Goal: Information Seeking & Learning: Learn about a topic

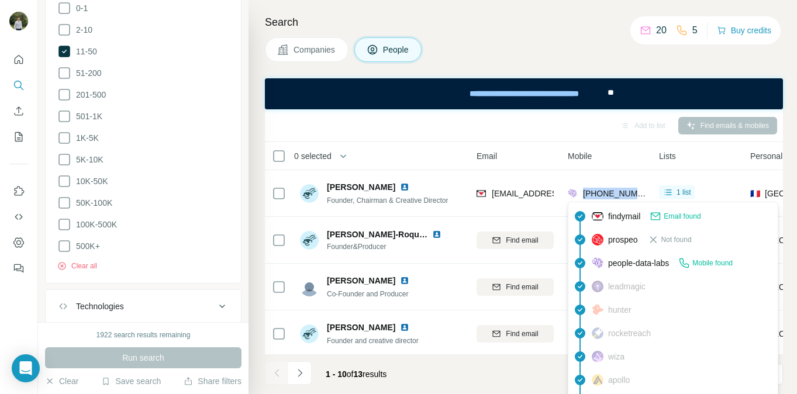
scroll to position [1051, 0]
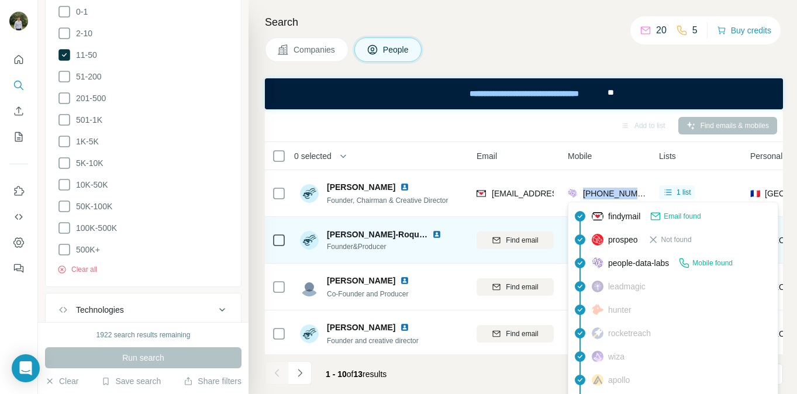
click at [438, 235] on img at bounding box center [436, 234] width 9 height 9
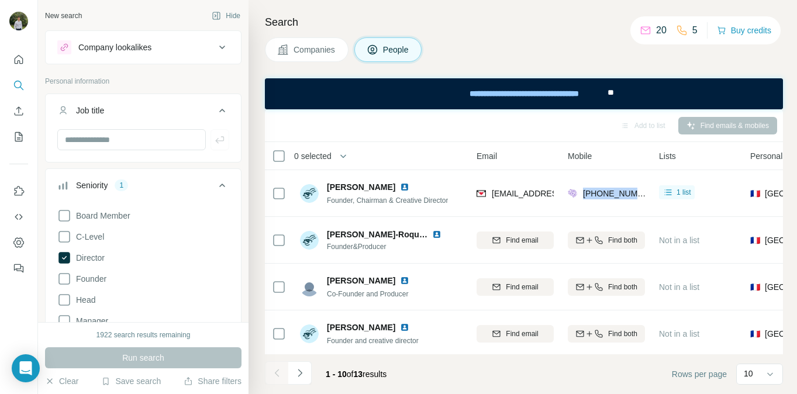
scroll to position [79, 0]
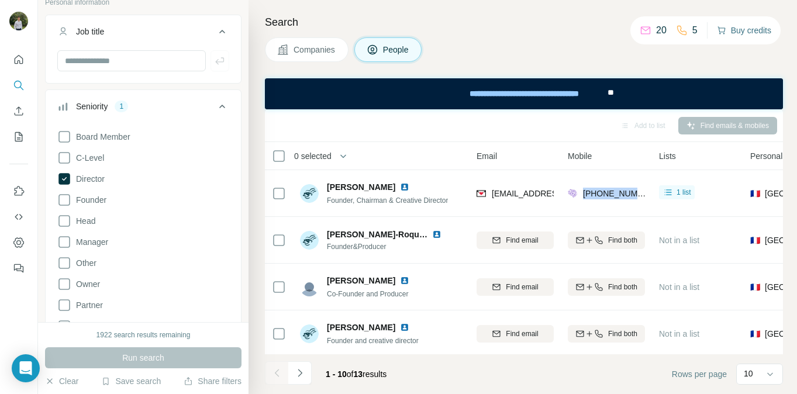
click at [738, 24] on button "Buy credits" at bounding box center [744, 30] width 54 height 16
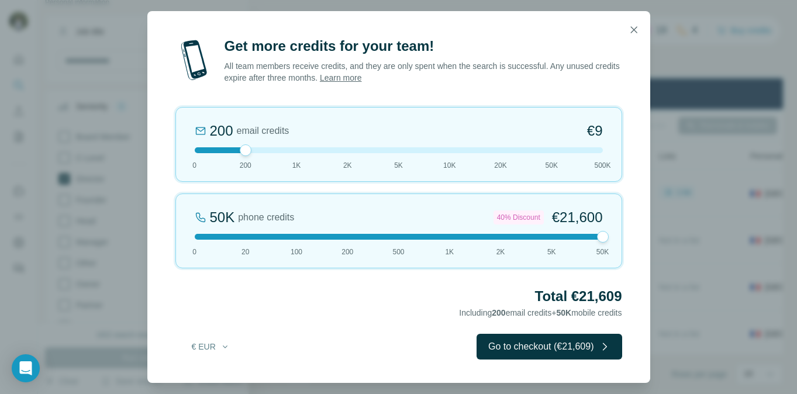
drag, startPoint x: 247, startPoint y: 240, endPoint x: 635, endPoint y: 250, distance: 388.0
click at [635, 250] on div "Get more credits for your team! All team members receive credits, and they are …" at bounding box center [398, 210] width 503 height 346
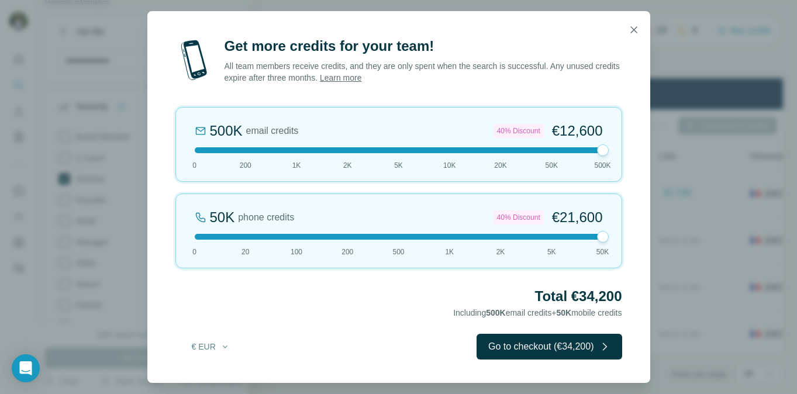
drag, startPoint x: 249, startPoint y: 151, endPoint x: 638, endPoint y: 145, distance: 388.5
click at [638, 145] on div "Get more credits for your team! All team members receive credits, and they are …" at bounding box center [398, 210] width 503 height 346
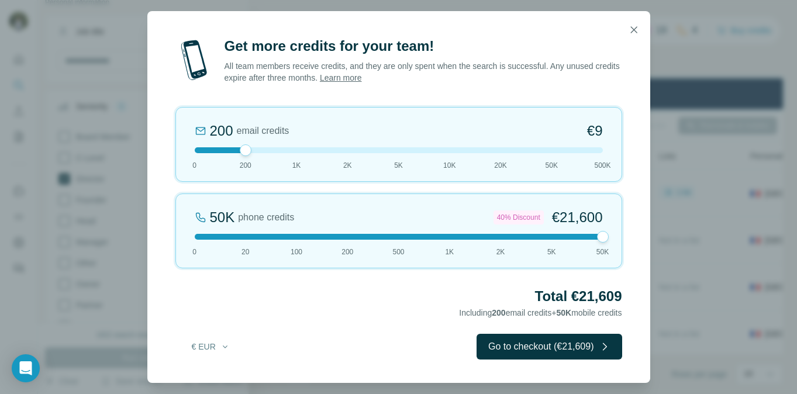
drag, startPoint x: 604, startPoint y: 150, endPoint x: 251, endPoint y: 164, distance: 353.0
click at [251, 164] on div "200 email credits €9 0 200 1K 2K 5K 10K 20K 50K 500K" at bounding box center [398, 144] width 447 height 75
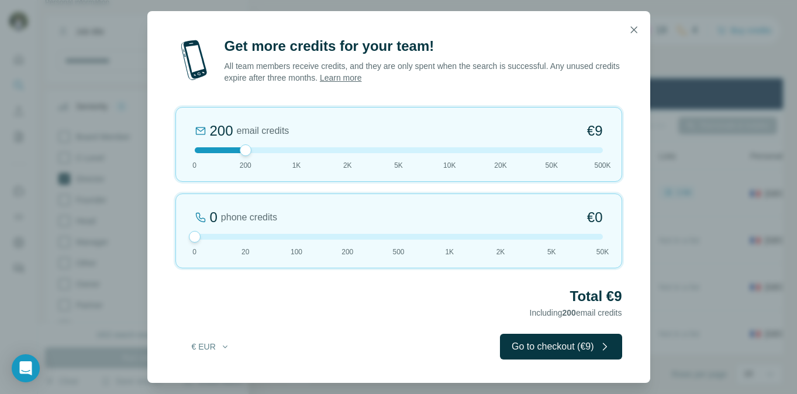
drag, startPoint x: 603, startPoint y: 238, endPoint x: 205, endPoint y: 229, distance: 397.9
click at [205, 229] on div "0 phone credits €0 [PHONE_NUMBER] 1K 2K 5K 50K" at bounding box center [398, 231] width 447 height 75
click at [637, 26] on icon "button" at bounding box center [634, 30] width 12 height 12
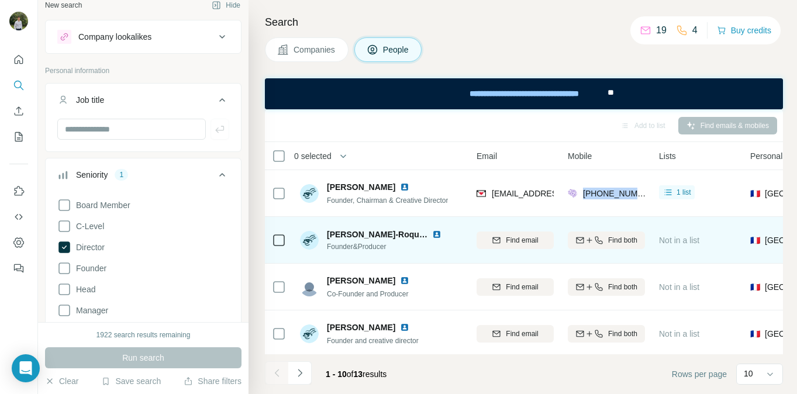
scroll to position [0, 0]
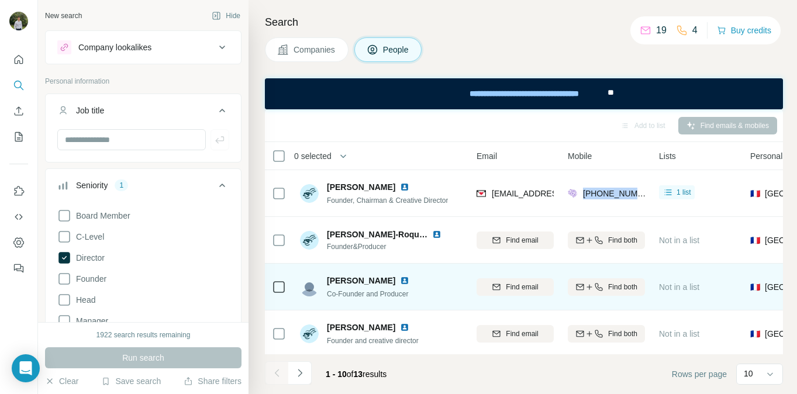
click at [400, 280] on img at bounding box center [404, 280] width 9 height 9
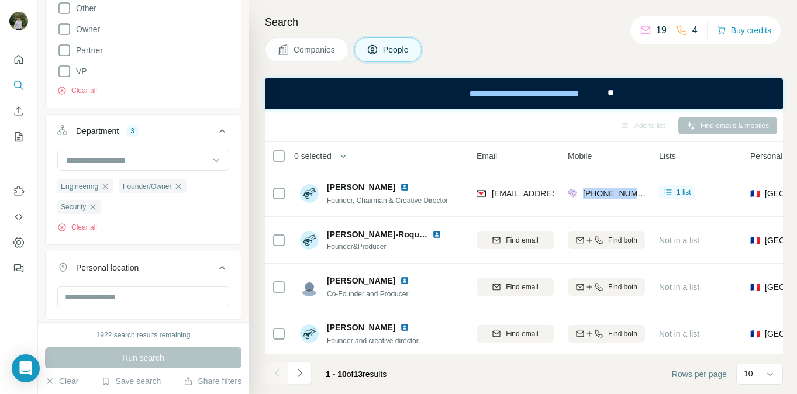
scroll to position [333, 0]
click at [105, 191] on icon "button" at bounding box center [105, 187] width 9 height 9
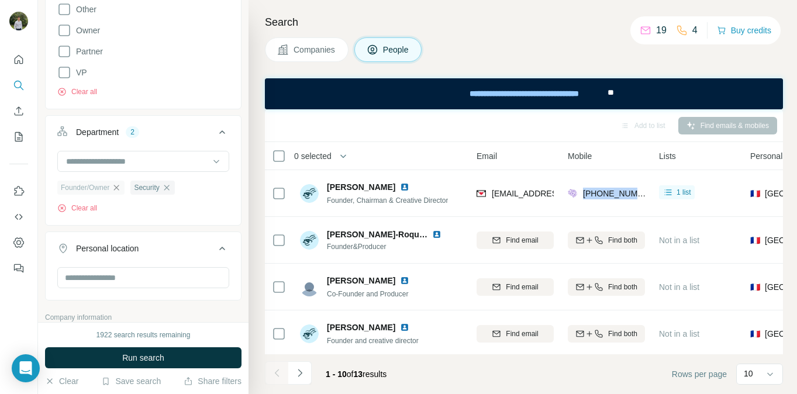
click at [118, 188] on icon "button" at bounding box center [116, 187] width 9 height 9
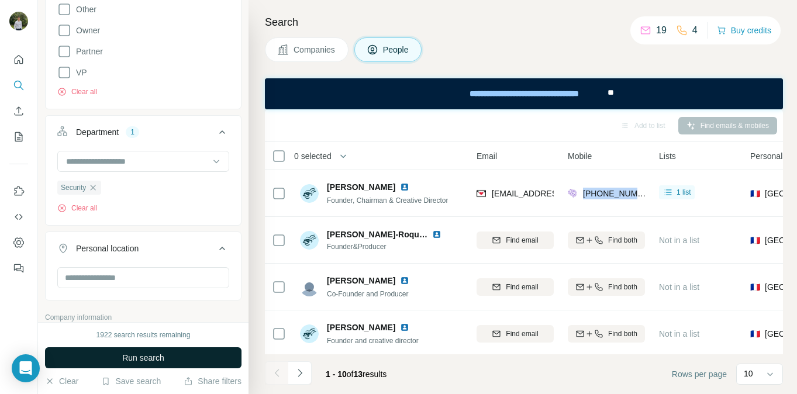
click at [118, 362] on button "Run search" at bounding box center [143, 357] width 197 height 21
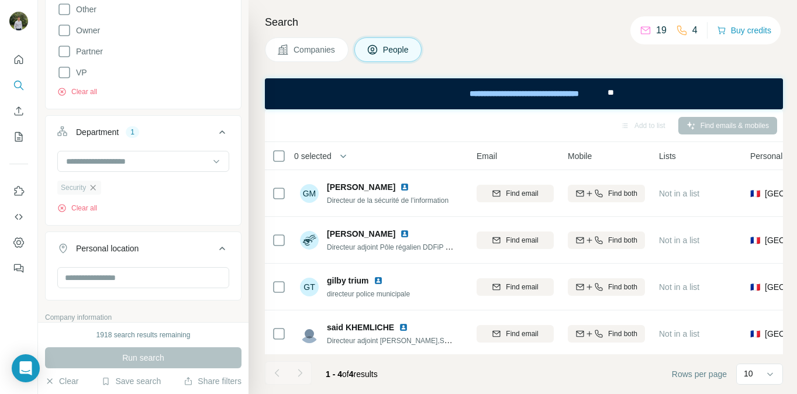
click at [98, 190] on icon "button" at bounding box center [92, 187] width 9 height 9
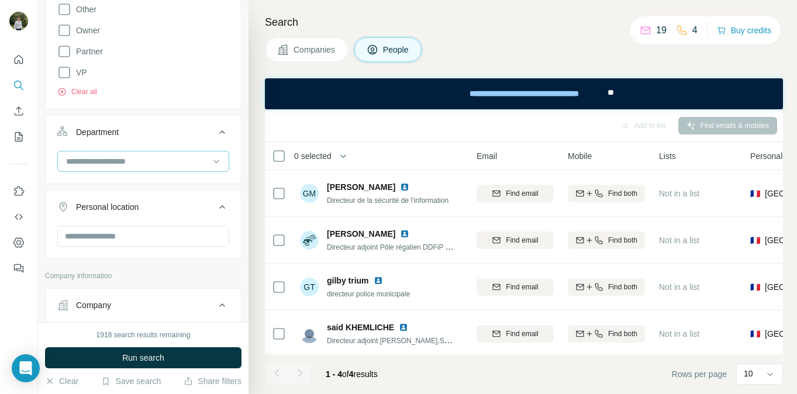
click at [149, 166] on input at bounding box center [137, 161] width 144 height 13
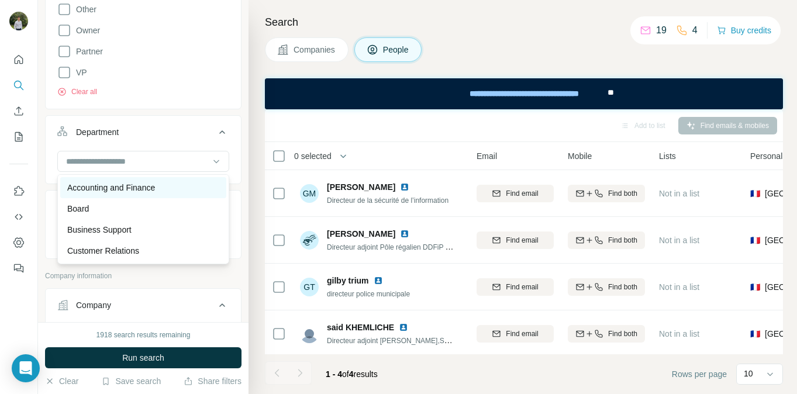
click at [155, 190] on p "Accounting and Finance" at bounding box center [111, 188] width 88 height 12
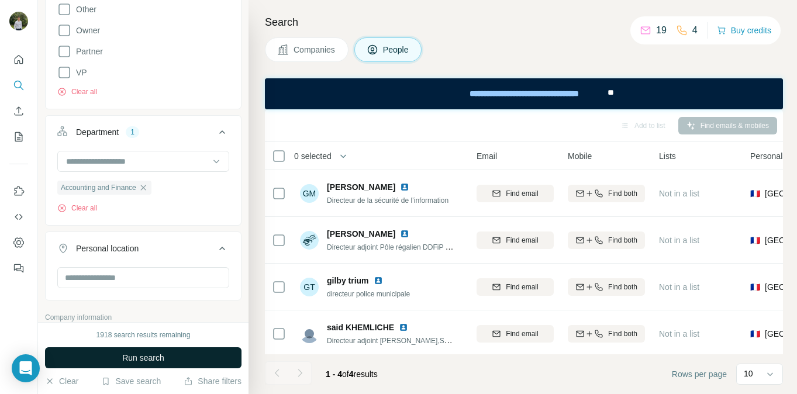
click at [148, 360] on span "Run search" at bounding box center [143, 358] width 42 height 12
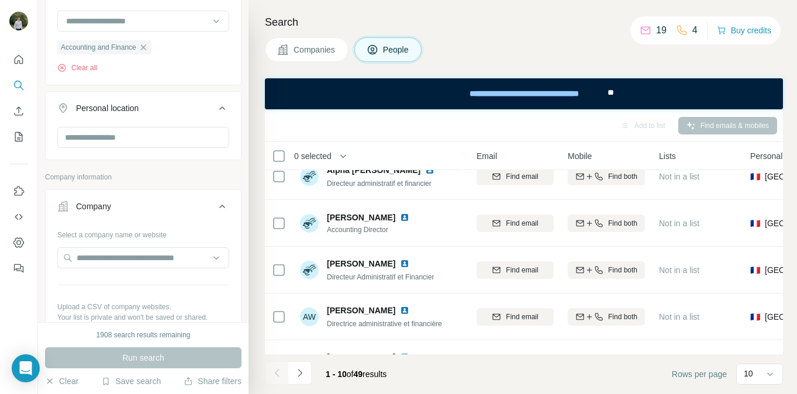
scroll to position [464, 0]
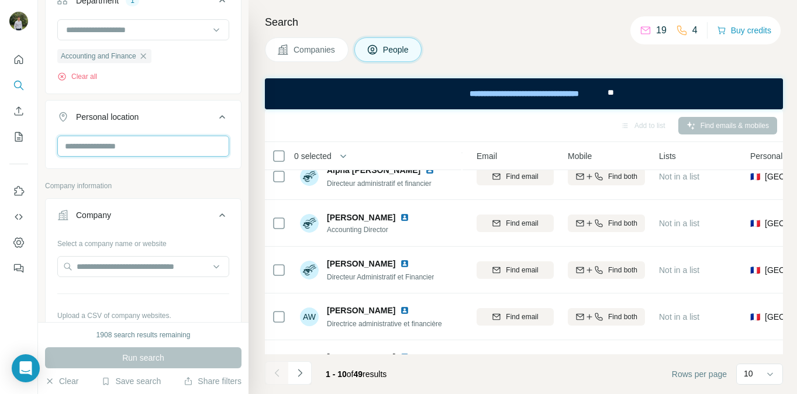
click at [170, 146] on input "text" at bounding box center [143, 146] width 172 height 21
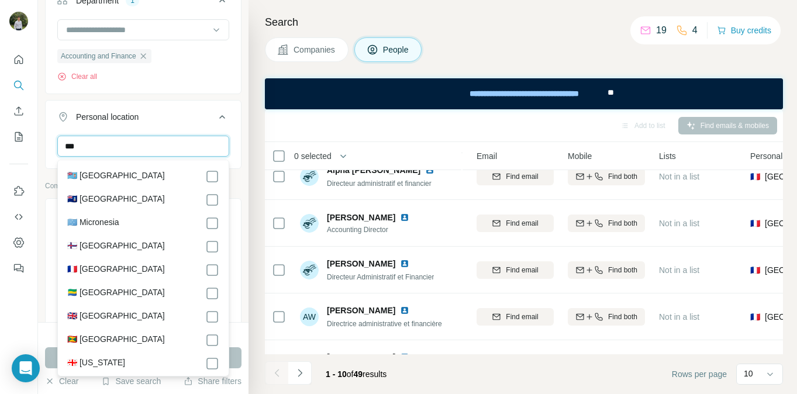
scroll to position [0, 0]
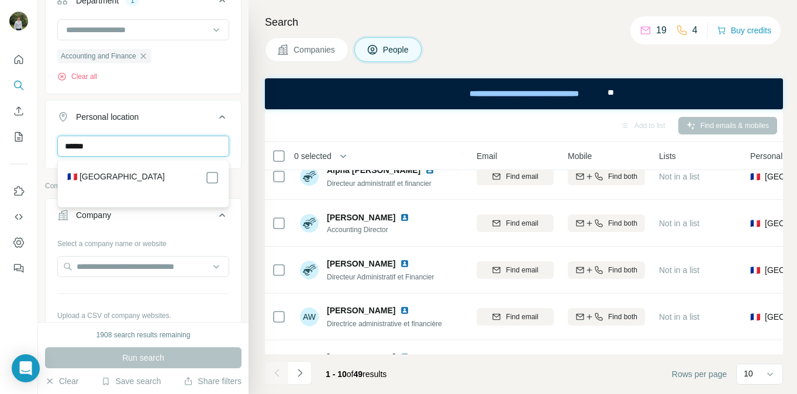
type input "******"
click at [132, 183] on div "🇫🇷 [GEOGRAPHIC_DATA]" at bounding box center [143, 178] width 152 height 14
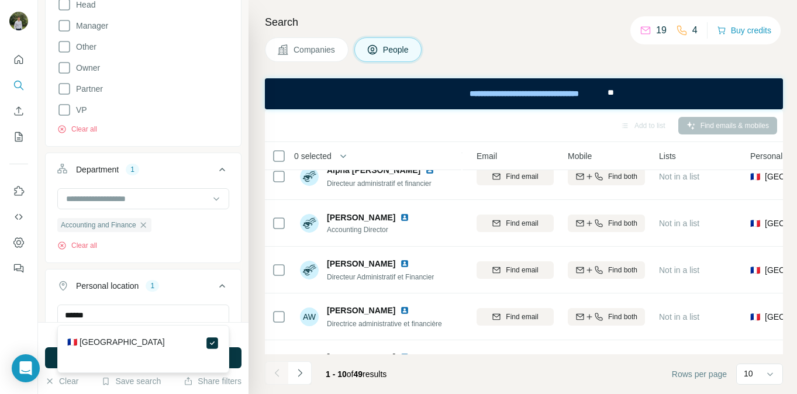
scroll to position [299, 0]
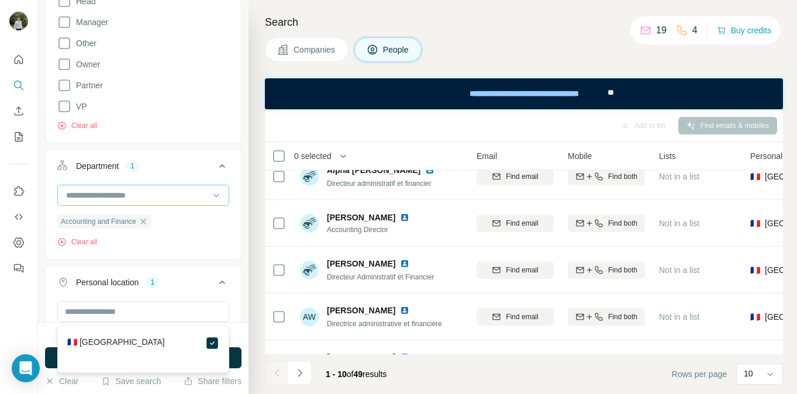
click at [197, 194] on input at bounding box center [137, 195] width 144 height 13
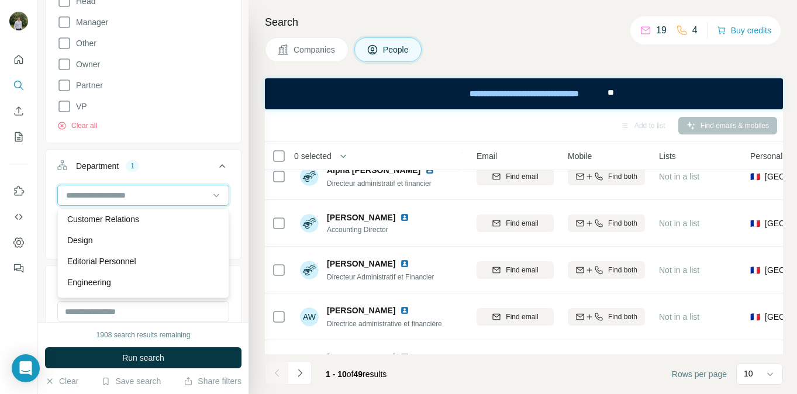
scroll to position [61, 0]
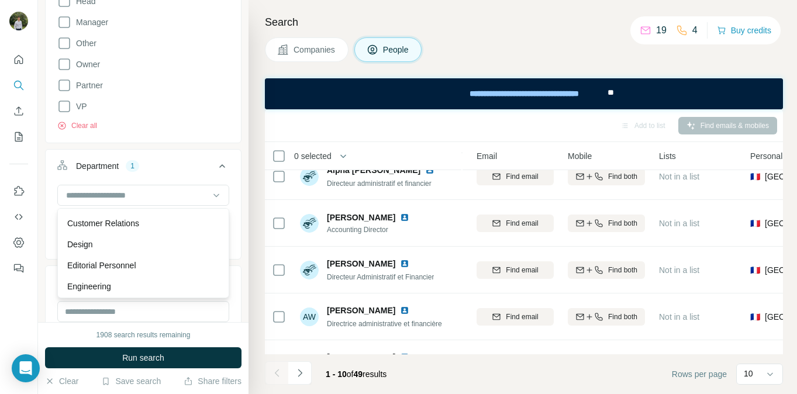
click at [46, 220] on div "Accounting and Finance Clear all" at bounding box center [143, 221] width 195 height 72
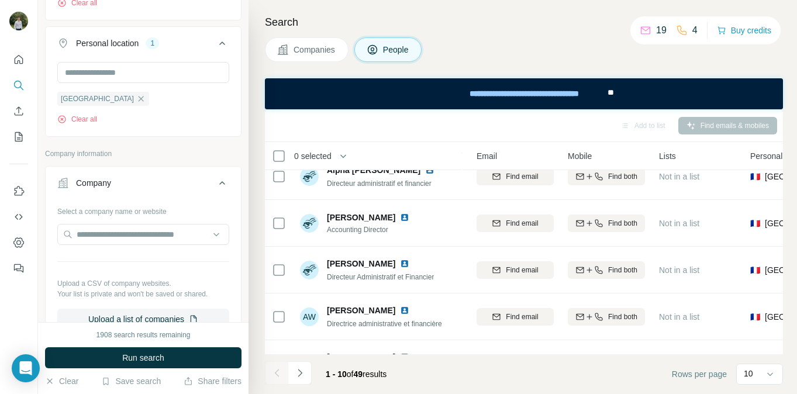
scroll to position [541, 0]
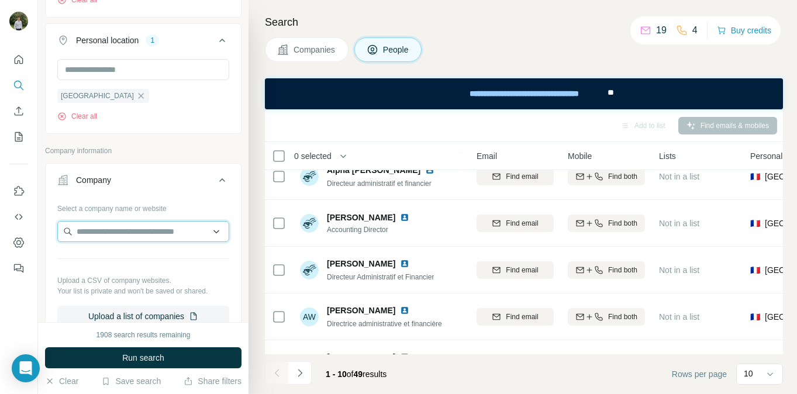
click at [130, 231] on input "text" at bounding box center [143, 231] width 172 height 21
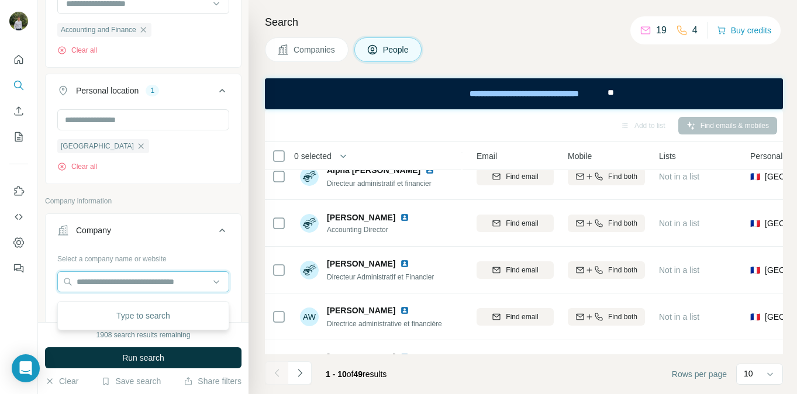
scroll to position [483, 0]
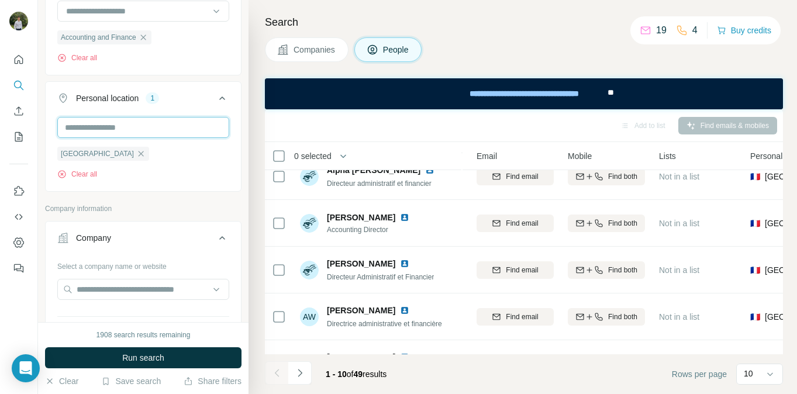
click at [126, 125] on input "text" at bounding box center [143, 127] width 172 height 21
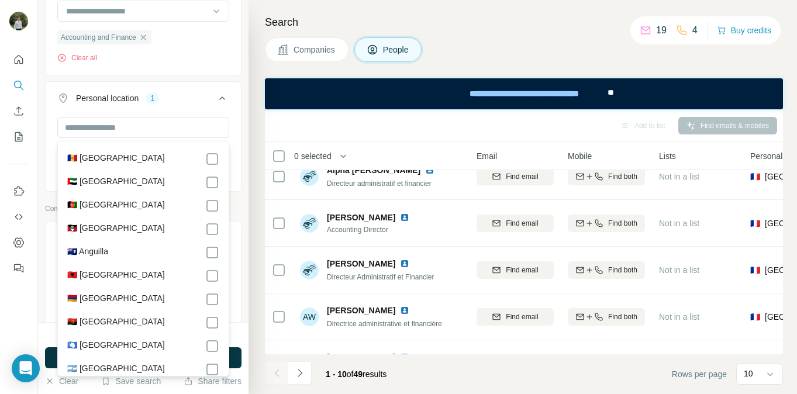
click at [261, 168] on div "Search Companies People Add to list Find emails & mobiles 0 selected People Com…" at bounding box center [523, 197] width 549 height 394
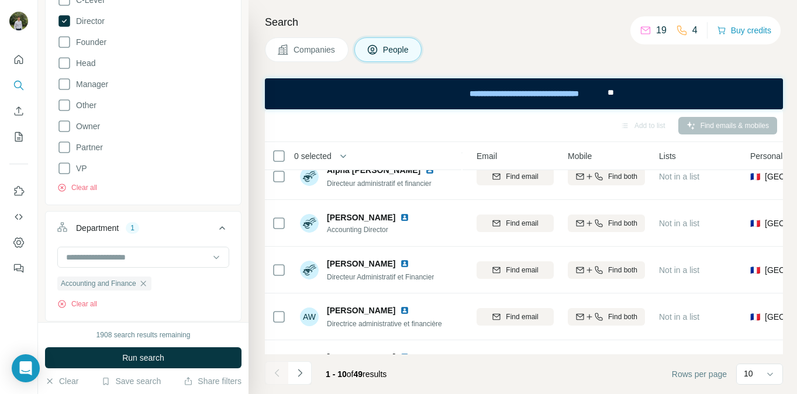
scroll to position [239, 0]
click at [175, 252] on input at bounding box center [137, 255] width 144 height 13
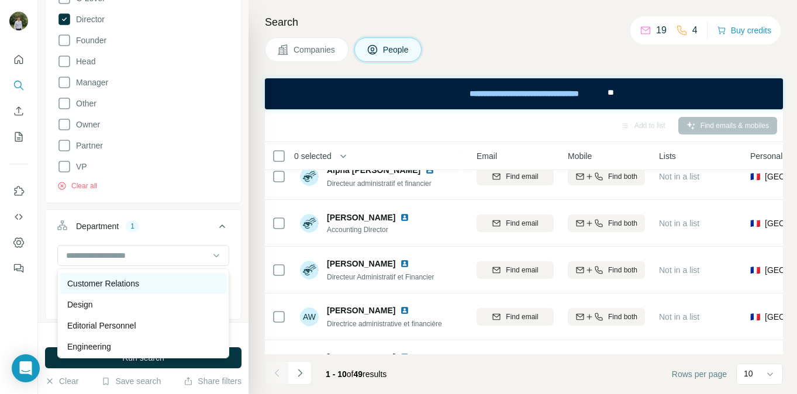
click at [143, 277] on div "Customer Relations" at bounding box center [143, 283] width 166 height 21
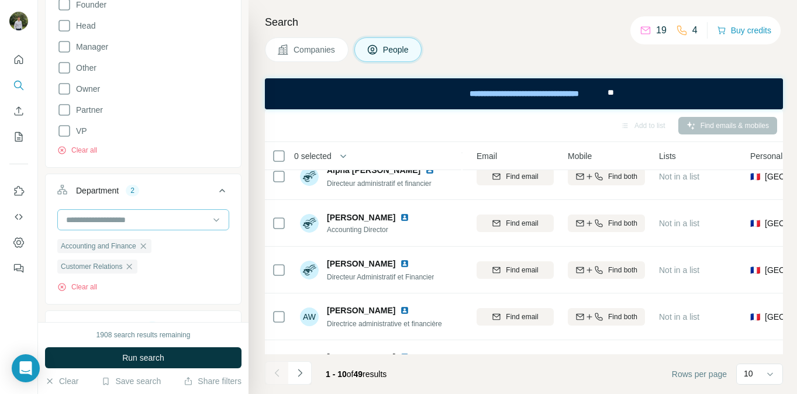
scroll to position [280, 0]
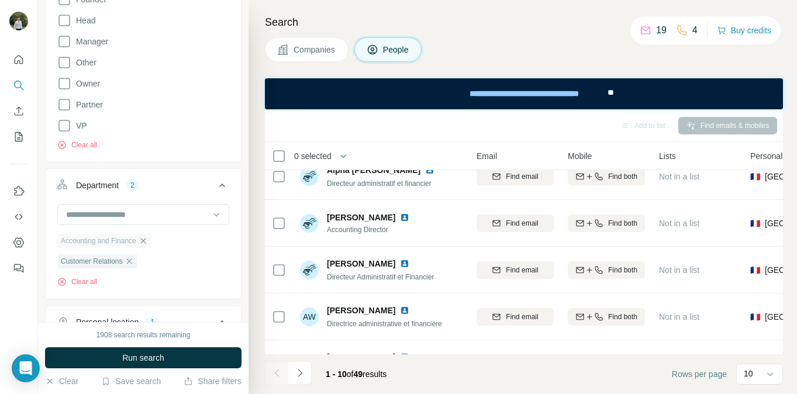
click at [148, 246] on icon "button" at bounding box center [143, 240] width 9 height 9
click at [137, 240] on div "Customer Relations" at bounding box center [97, 241] width 80 height 14
click at [134, 241] on icon "button" at bounding box center [129, 240] width 9 height 9
click at [153, 219] on input at bounding box center [137, 214] width 144 height 13
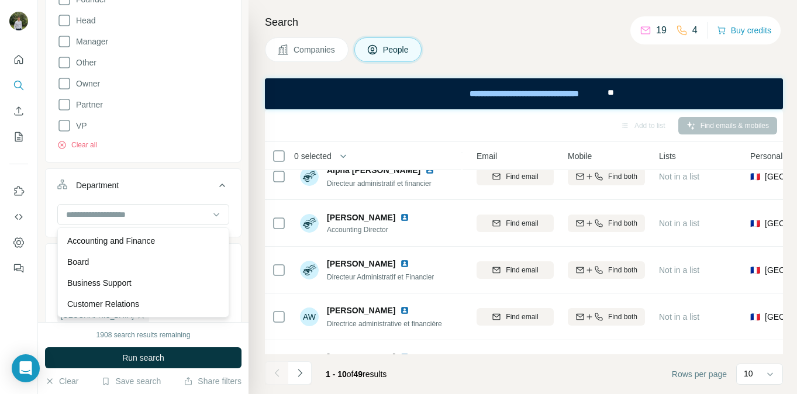
click at [181, 192] on button "Department" at bounding box center [143, 187] width 195 height 33
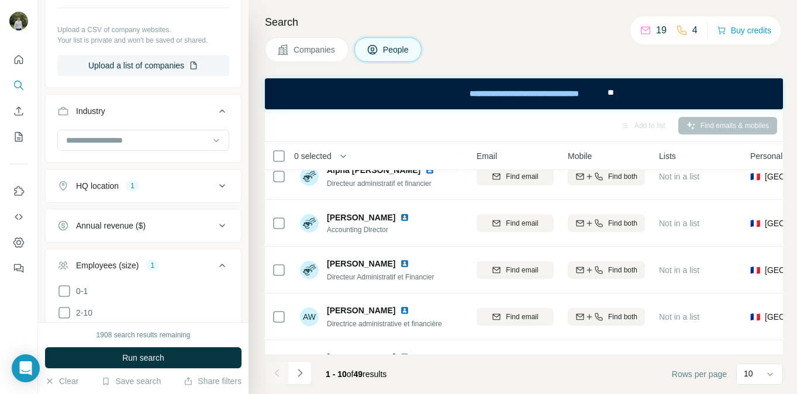
scroll to position [716, 0]
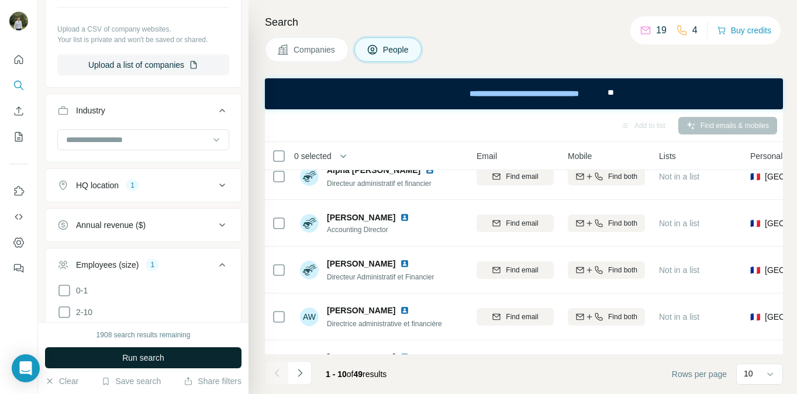
click at [161, 356] on span "Run search" at bounding box center [143, 358] width 42 height 12
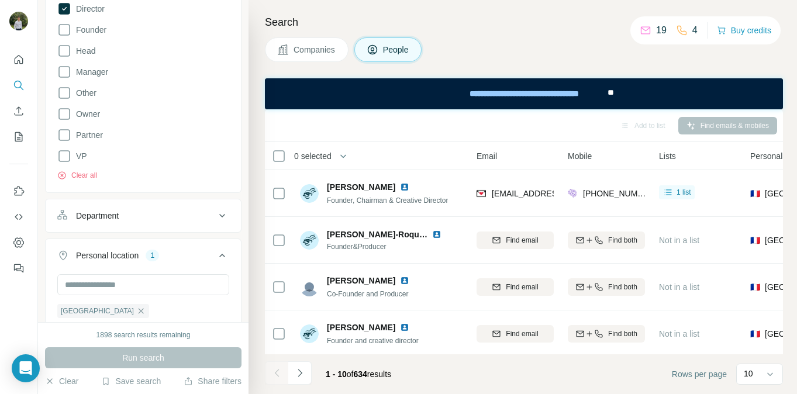
scroll to position [246, 0]
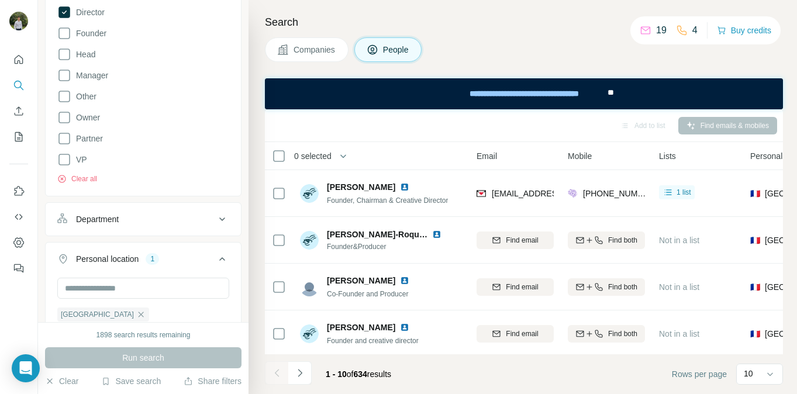
click at [154, 221] on div "Department" at bounding box center [136, 220] width 158 height 12
click at [133, 260] on div at bounding box center [143, 249] width 172 height 23
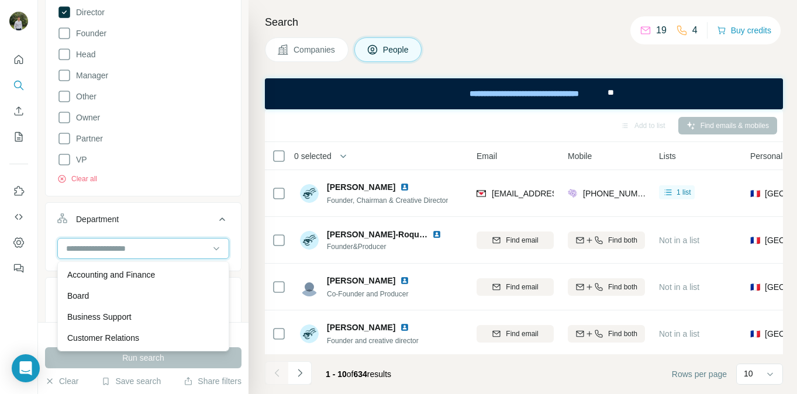
click at [138, 253] on input at bounding box center [137, 248] width 144 height 13
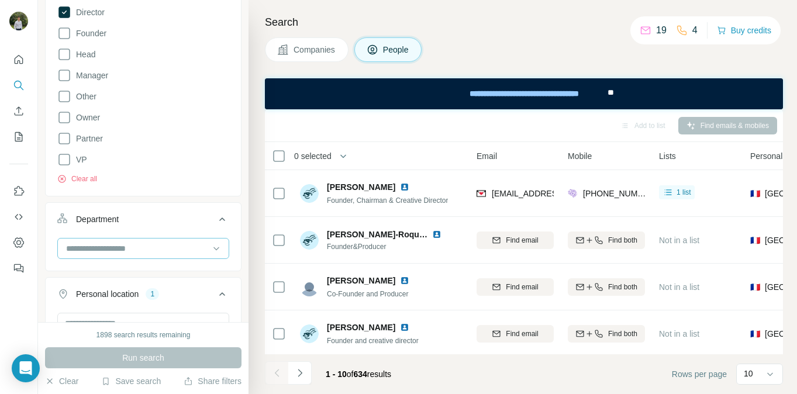
click at [138, 253] on input at bounding box center [137, 248] width 144 height 13
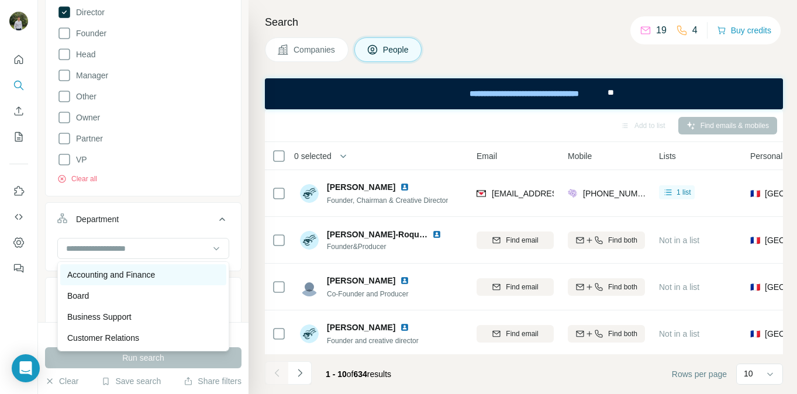
click at [132, 275] on p "Accounting and Finance" at bounding box center [111, 275] width 88 height 12
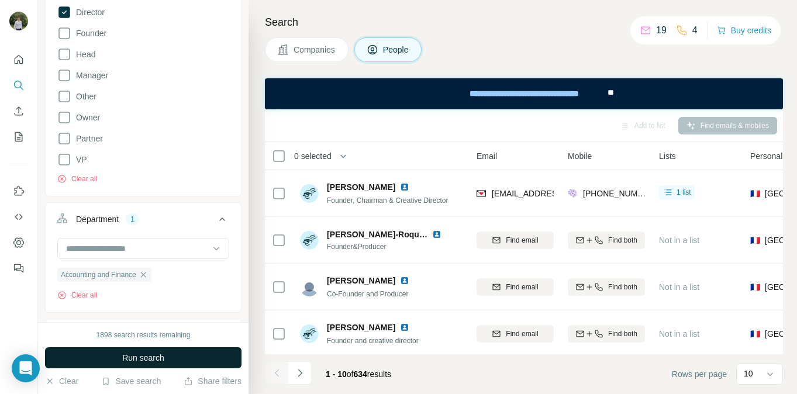
click at [175, 356] on button "Run search" at bounding box center [143, 357] width 197 height 21
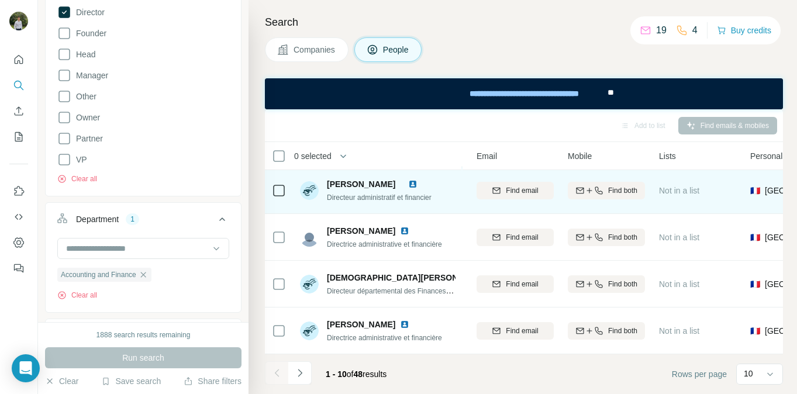
scroll to position [0, 123]
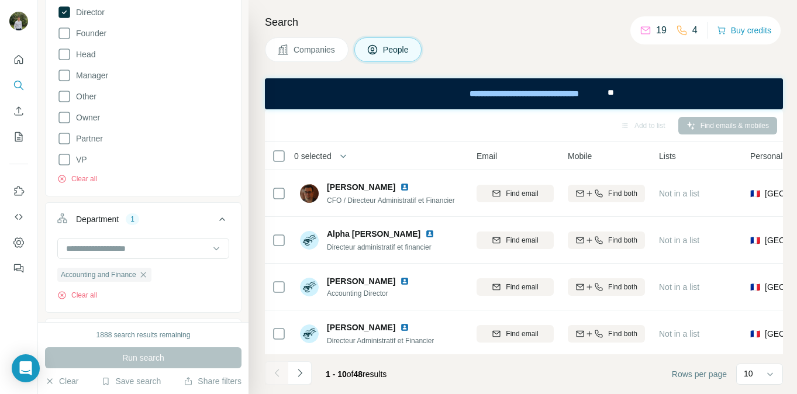
click at [474, 51] on div "Companies People" at bounding box center [524, 49] width 518 height 25
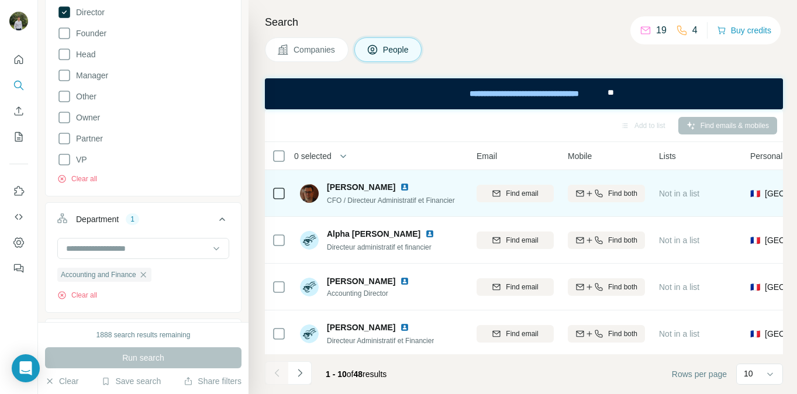
click at [409, 186] on img at bounding box center [404, 187] width 9 height 9
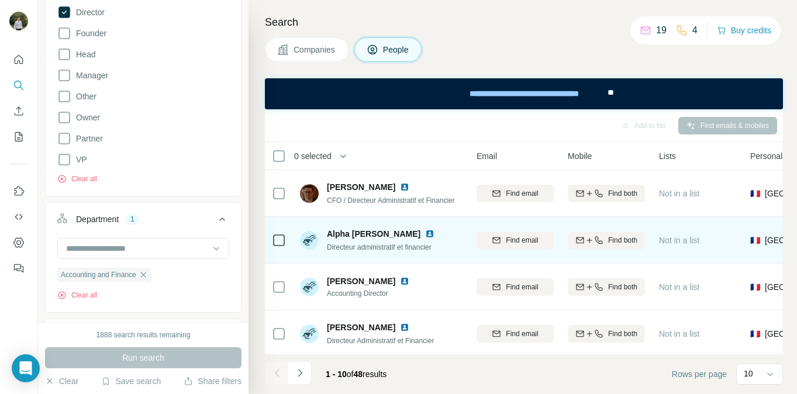
click at [395, 239] on div "Alpha [PERSON_NAME]" at bounding box center [388, 234] width 122 height 12
click at [425, 236] on img at bounding box center [429, 233] width 9 height 9
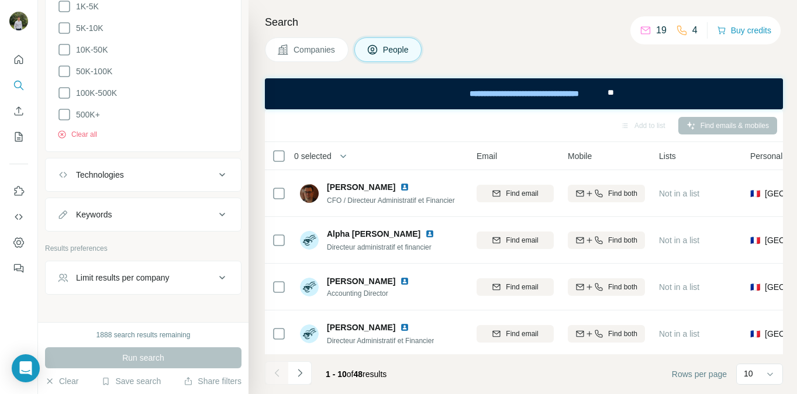
scroll to position [1207, 0]
click at [128, 221] on button "Keywords" at bounding box center [143, 214] width 195 height 28
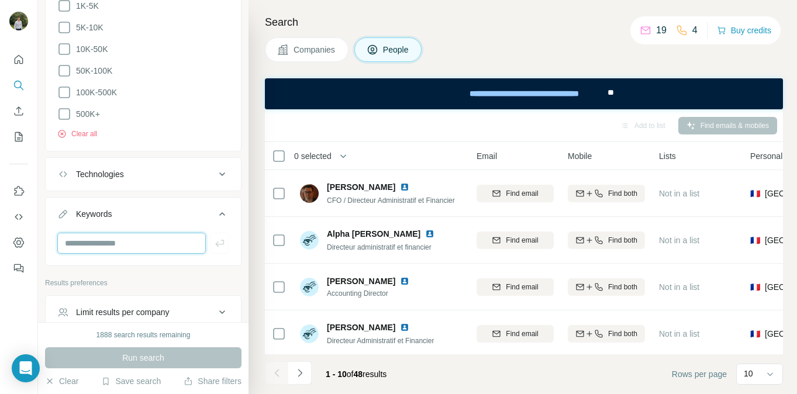
click at [128, 246] on input "text" at bounding box center [131, 243] width 149 height 21
type input "***"
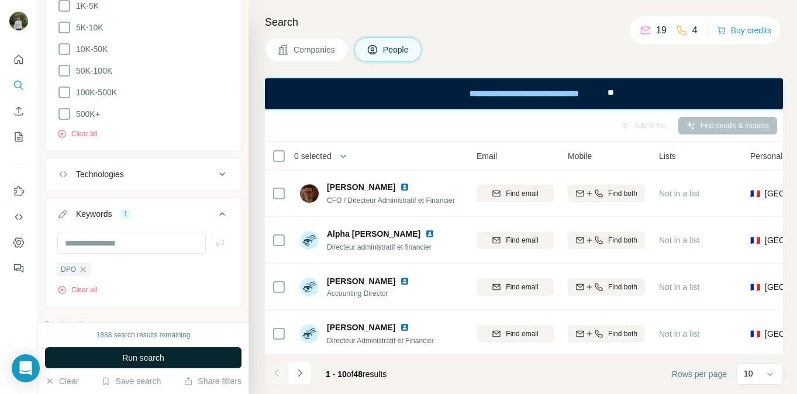
click at [140, 351] on button "Run search" at bounding box center [143, 357] width 197 height 21
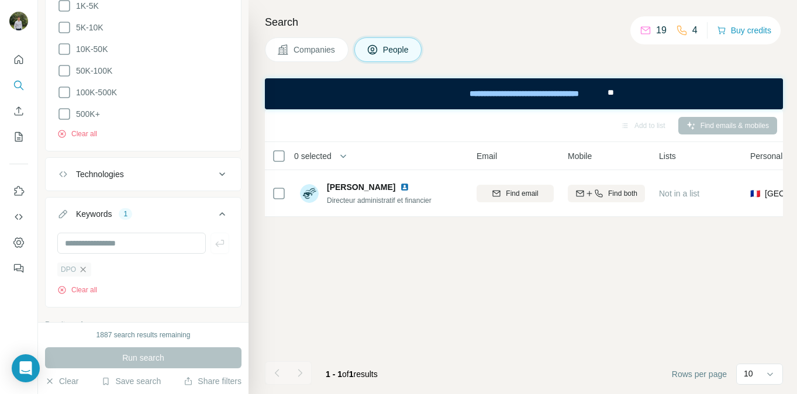
click at [82, 265] on icon "button" at bounding box center [82, 269] width 9 height 9
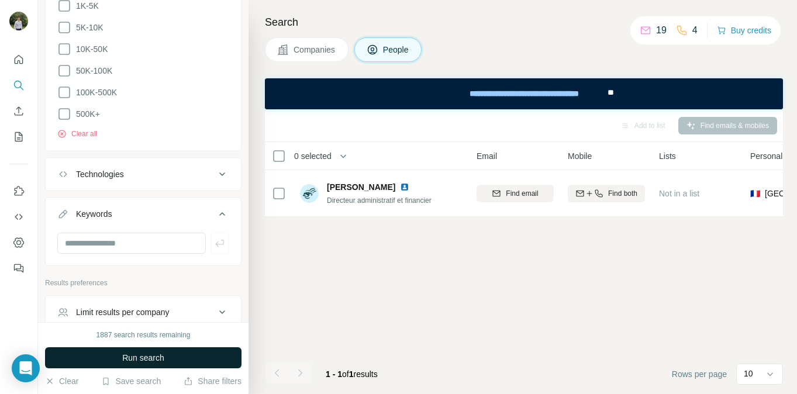
click at [134, 348] on button "Run search" at bounding box center [143, 357] width 197 height 21
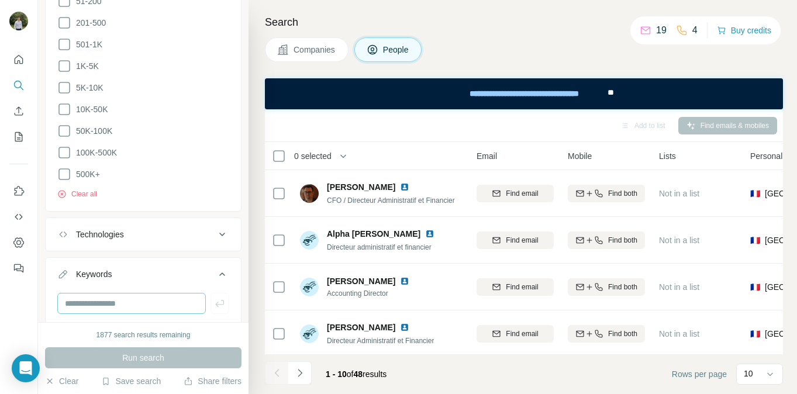
scroll to position [1226, 0]
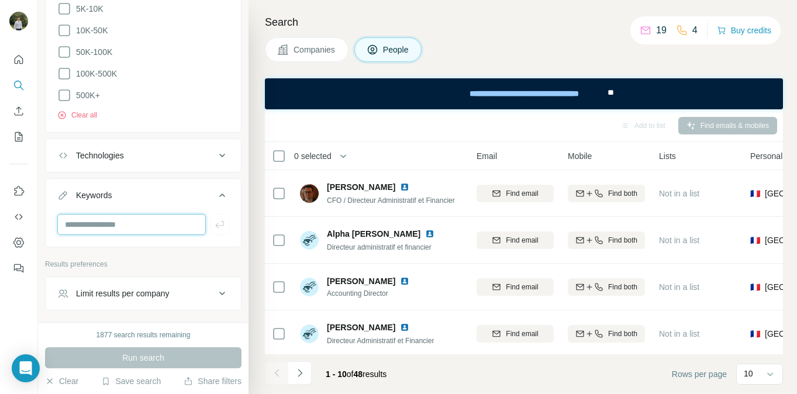
click at [145, 216] on input "text" at bounding box center [131, 224] width 149 height 21
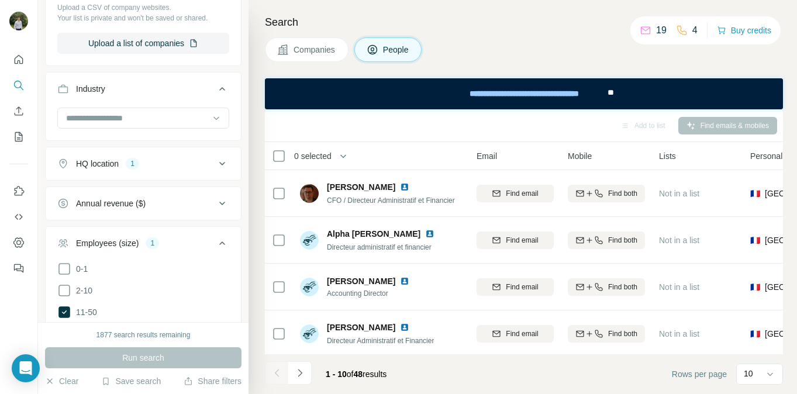
scroll to position [795, 0]
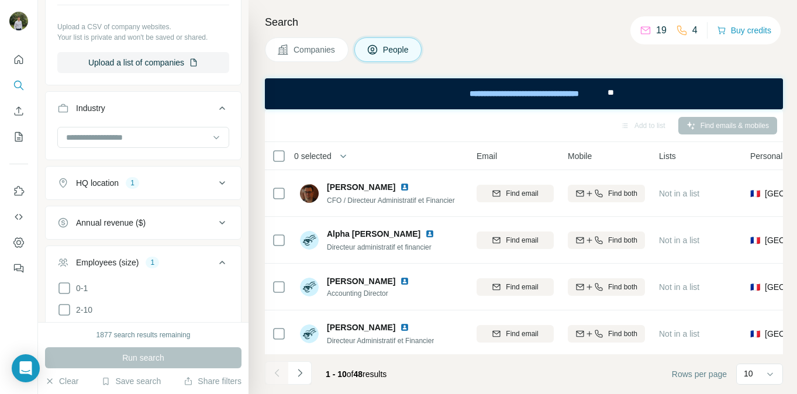
click at [170, 184] on div "HQ location 1" at bounding box center [136, 183] width 158 height 12
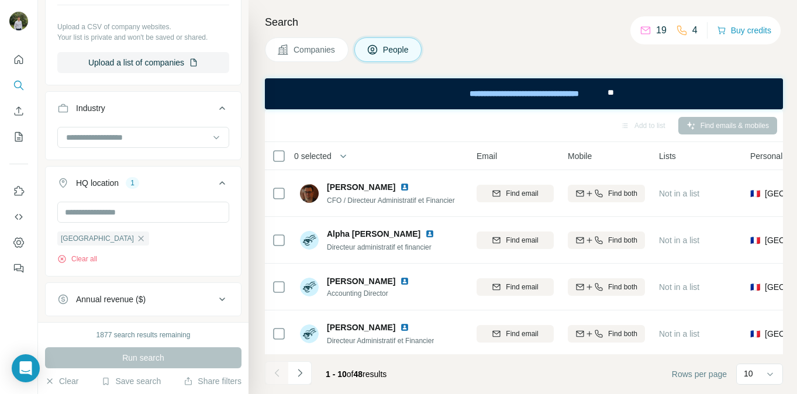
click at [170, 184] on div "HQ location 1" at bounding box center [136, 183] width 158 height 12
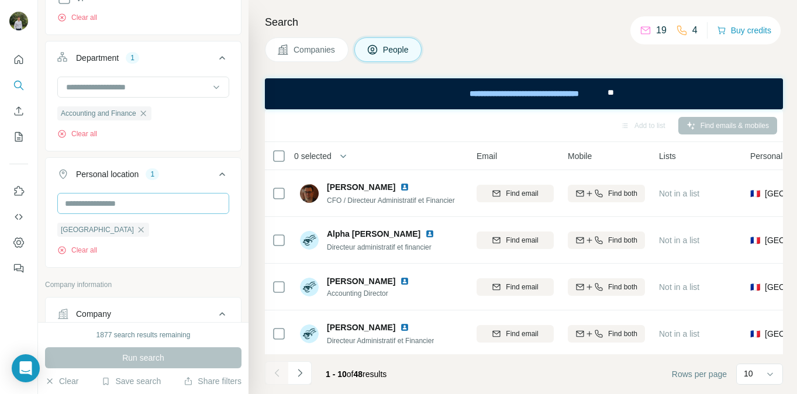
scroll to position [404, 0]
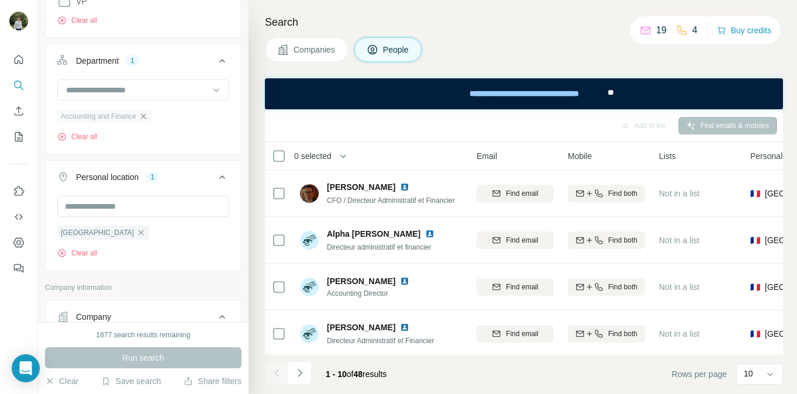
click at [146, 113] on icon "button" at bounding box center [143, 116] width 9 height 9
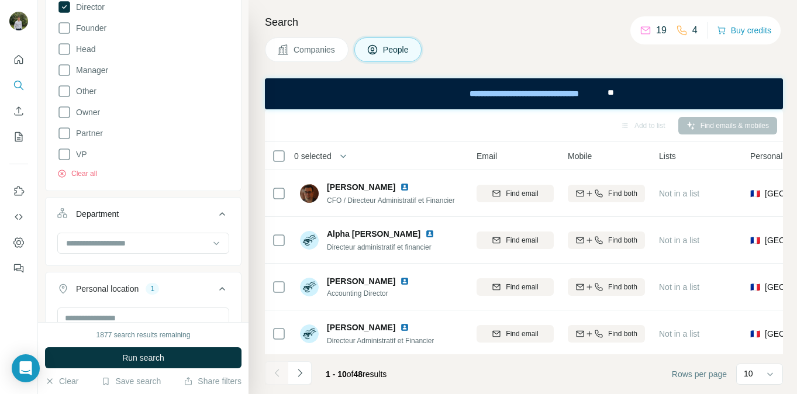
scroll to position [249, 0]
click at [60, 177] on icon "button" at bounding box center [61, 175] width 9 height 9
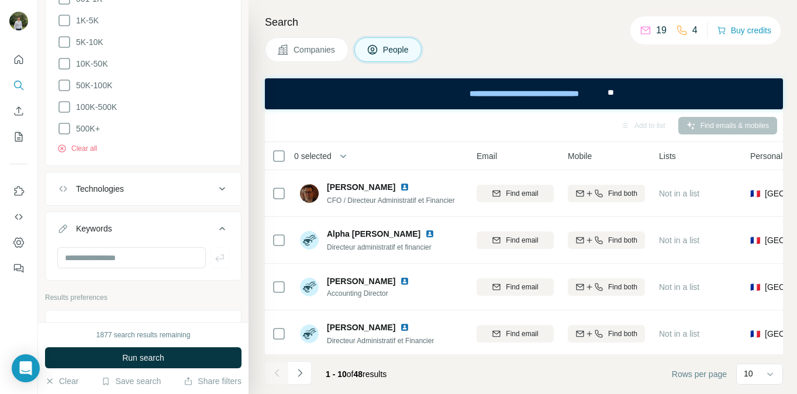
scroll to position [1206, 0]
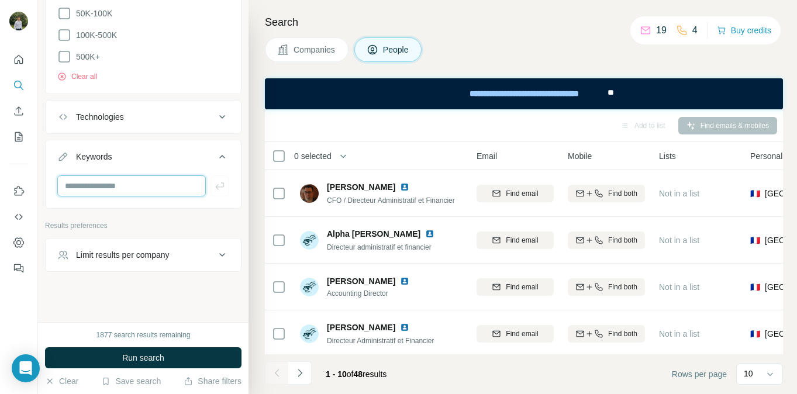
click at [115, 175] on input "text" at bounding box center [131, 185] width 149 height 21
type input "*"
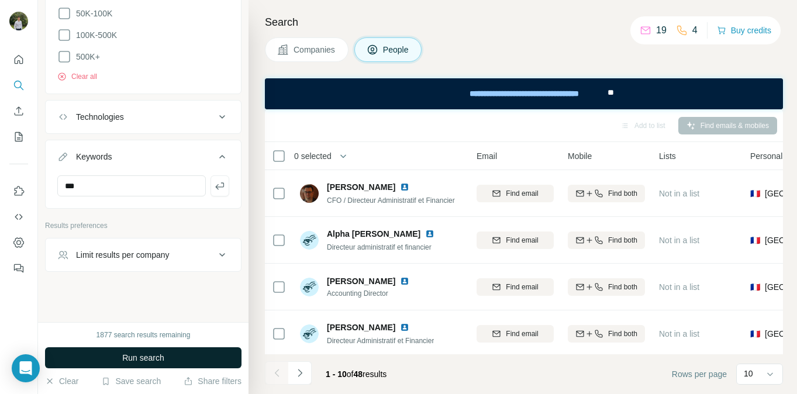
click at [154, 360] on span "Run search" at bounding box center [143, 358] width 42 height 12
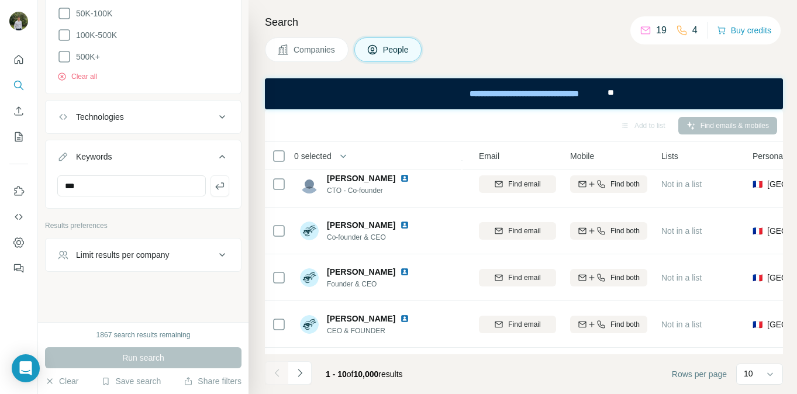
scroll to position [246, 121]
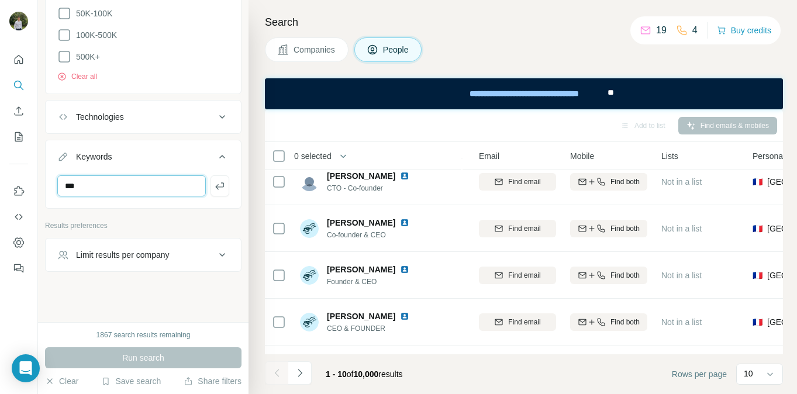
click at [112, 190] on input "***" at bounding box center [131, 185] width 149 height 21
type input "***"
click at [143, 296] on div "New search Hide Company lookalikes Personal information Job title Seniority Boa…" at bounding box center [143, 161] width 211 height 322
click at [127, 175] on input "***" at bounding box center [131, 185] width 149 height 21
click at [131, 187] on input "***" at bounding box center [131, 185] width 149 height 21
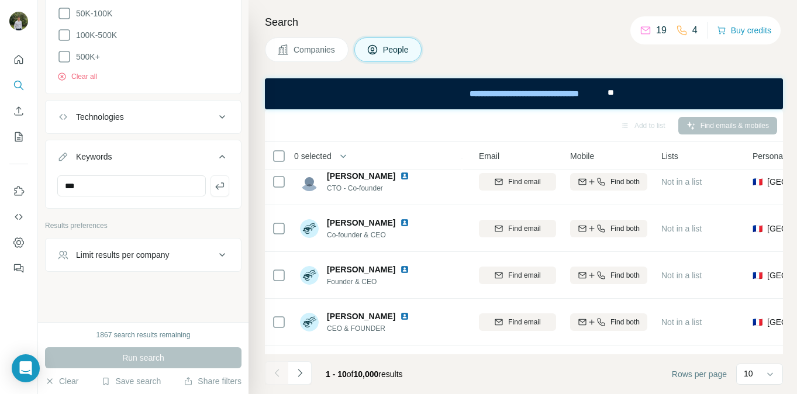
click at [156, 345] on div "1867 search results remaining Run search Clear Save search Share filters" at bounding box center [143, 358] width 211 height 72
click at [221, 159] on icon at bounding box center [222, 157] width 14 height 14
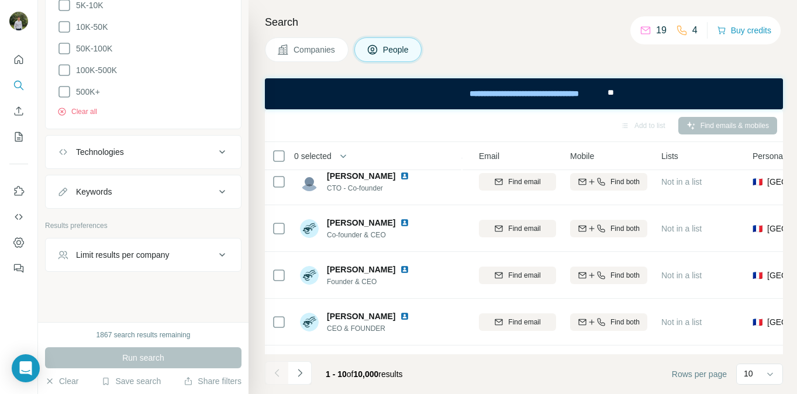
click at [177, 191] on div "Keywords" at bounding box center [136, 192] width 158 height 12
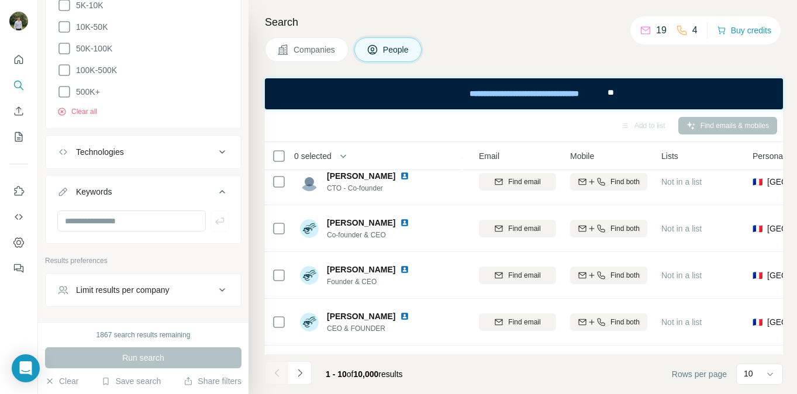
scroll to position [1206, 0]
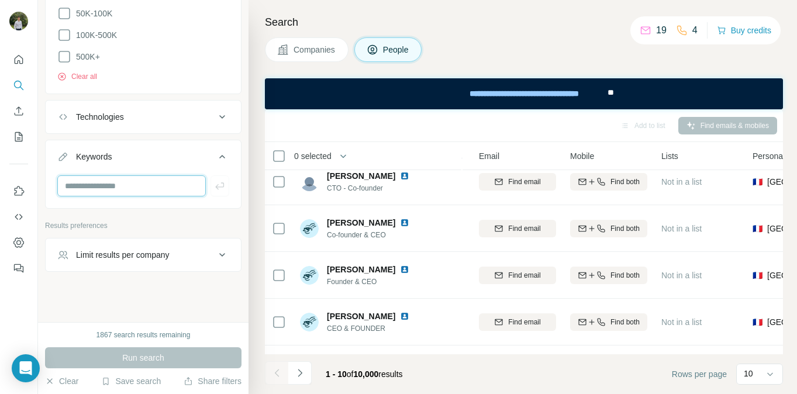
click at [148, 185] on input "text" at bounding box center [131, 185] width 149 height 21
type input "***"
click at [219, 182] on icon "button" at bounding box center [220, 186] width 12 height 12
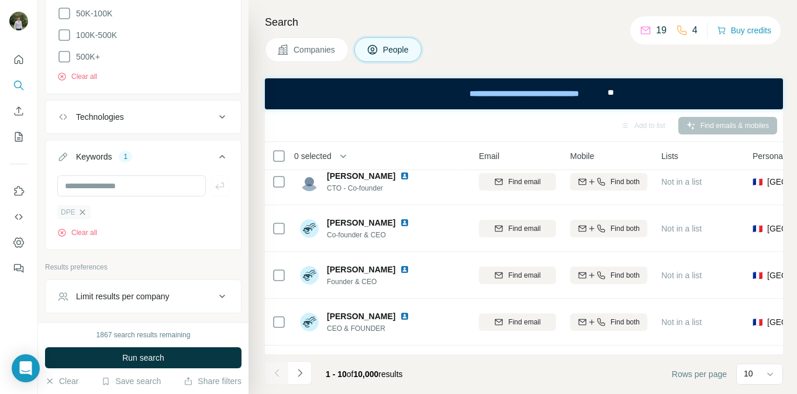
click at [84, 208] on icon "button" at bounding box center [82, 212] width 9 height 9
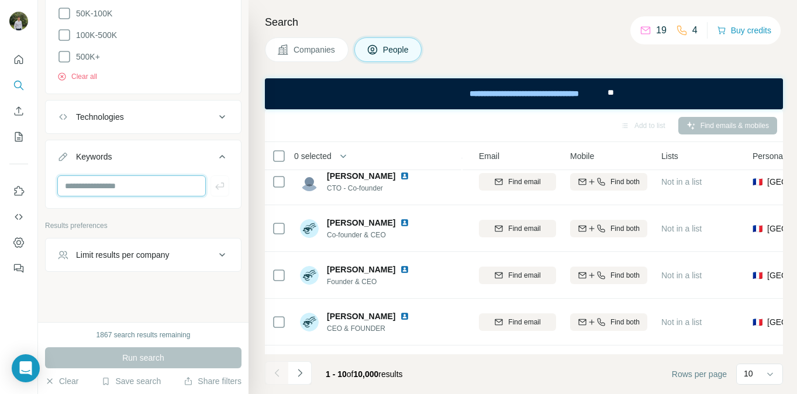
click at [101, 188] on input "text" at bounding box center [131, 185] width 149 height 21
type input "***"
click at [224, 183] on icon "button" at bounding box center [220, 186] width 12 height 12
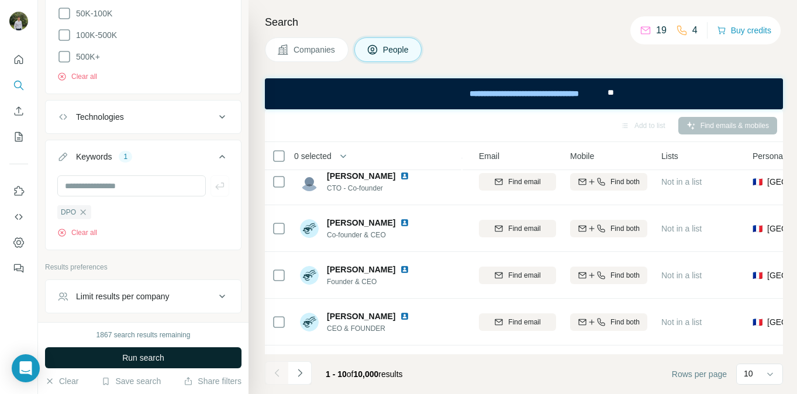
click at [171, 362] on button "Run search" at bounding box center [143, 357] width 197 height 21
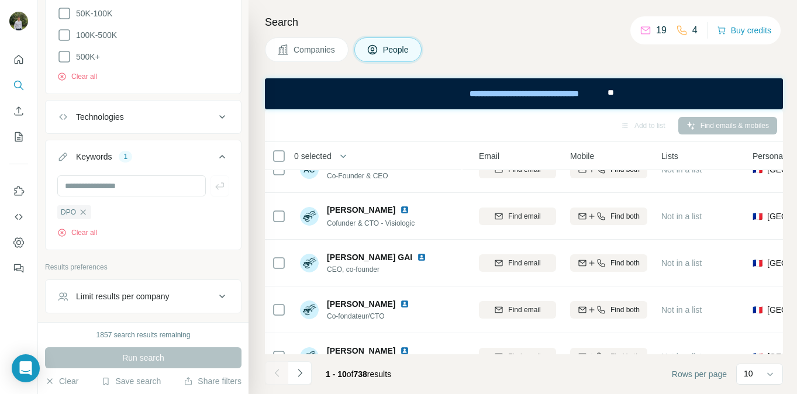
scroll to position [0, 121]
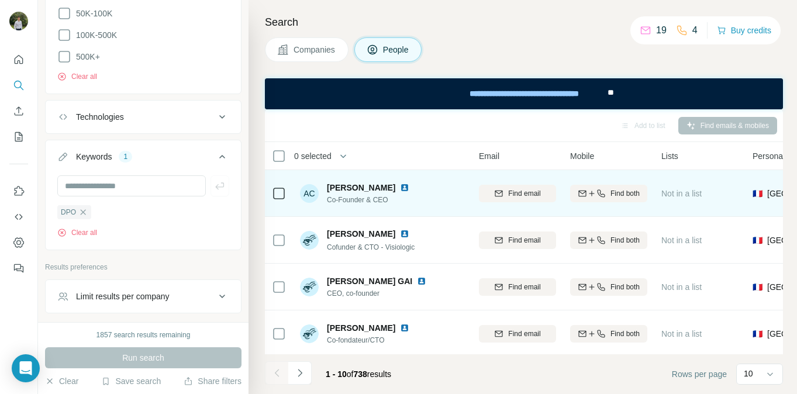
click at [400, 187] on img at bounding box center [404, 187] width 9 height 9
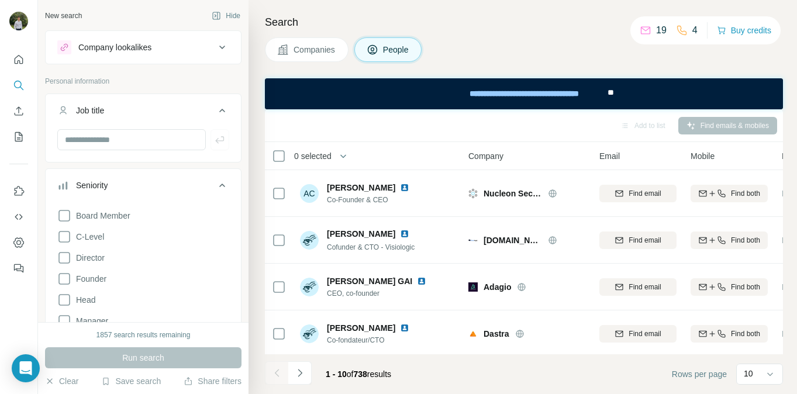
scroll to position [120, 0]
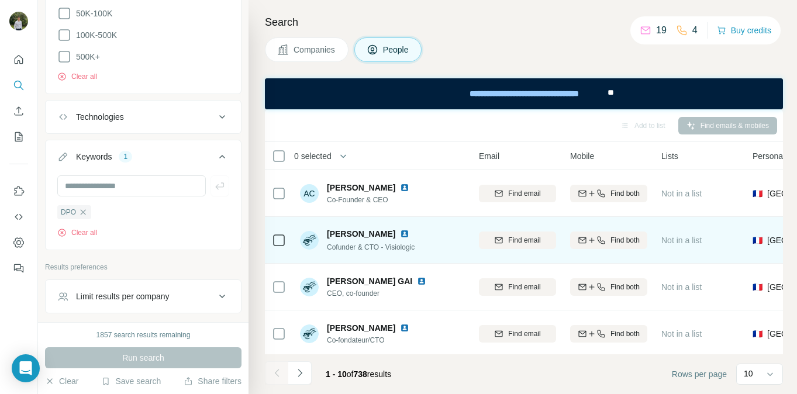
click at [400, 231] on img at bounding box center [404, 233] width 9 height 9
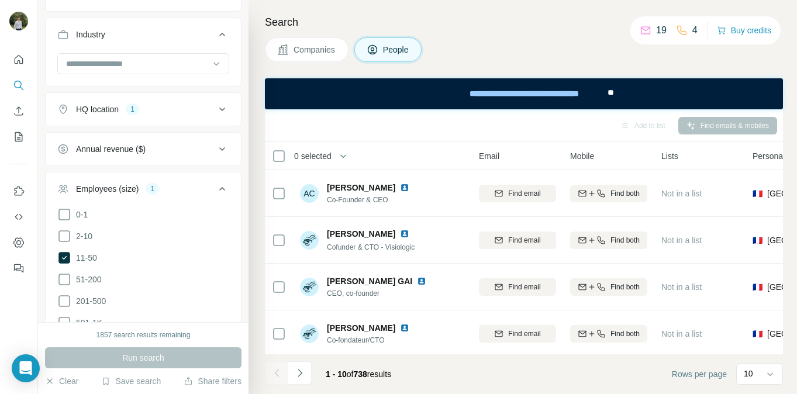
scroll to position [0, 0]
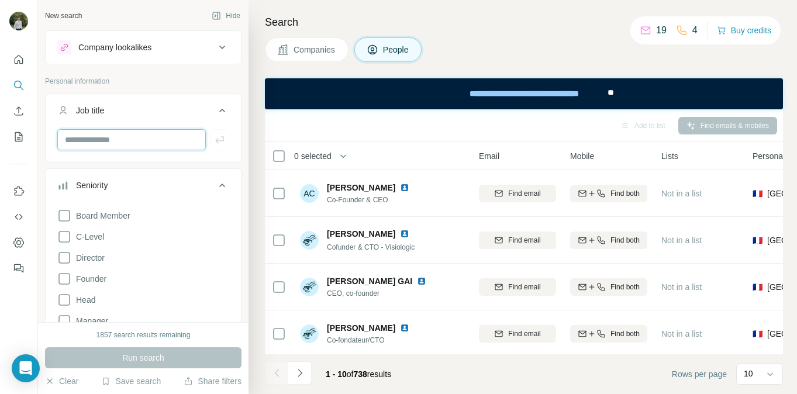
click at [145, 143] on input "text" at bounding box center [131, 139] width 149 height 21
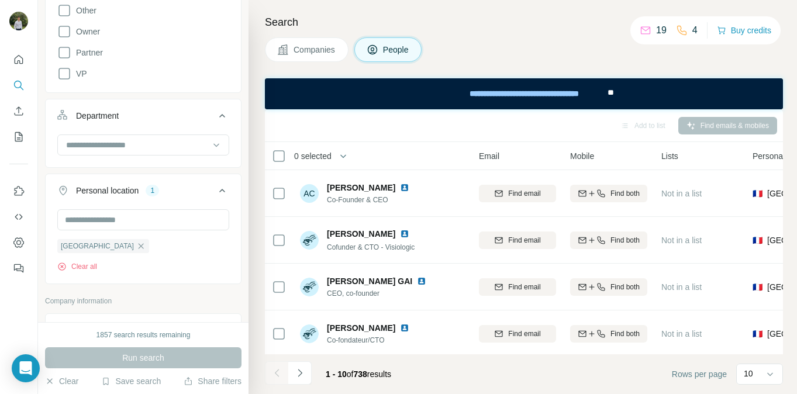
scroll to position [1248, 0]
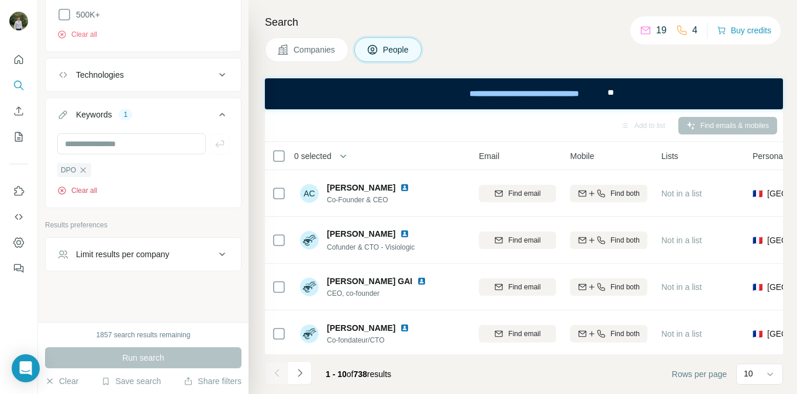
click at [63, 186] on icon "button" at bounding box center [61, 190] width 9 height 9
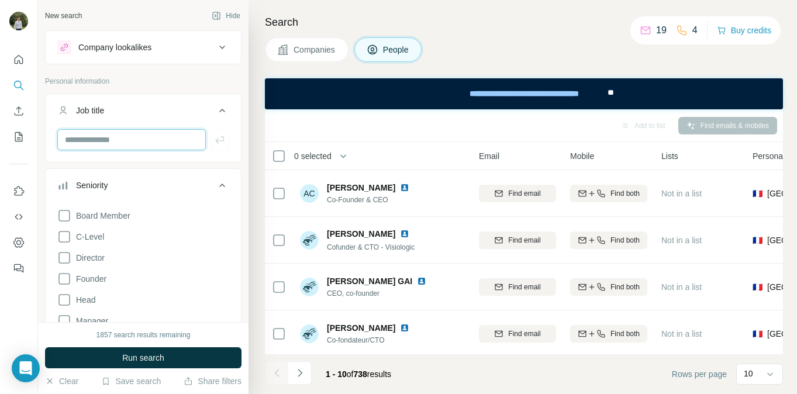
click at [113, 144] on input "text" at bounding box center [131, 139] width 149 height 21
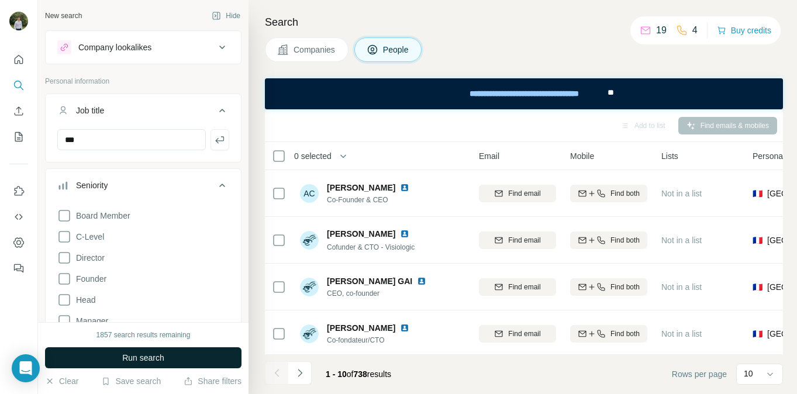
click at [161, 350] on button "Run search" at bounding box center [143, 357] width 197 height 21
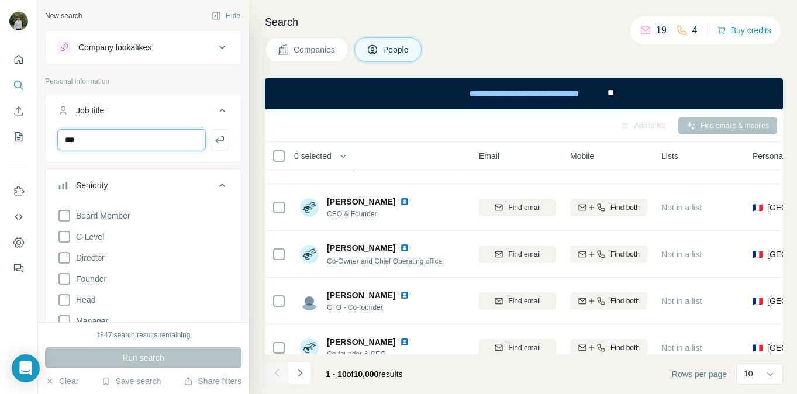
click at [110, 144] on input "***" at bounding box center [131, 139] width 149 height 21
type input "*"
type input "***"
click at [215, 142] on icon "button" at bounding box center [220, 140] width 12 height 12
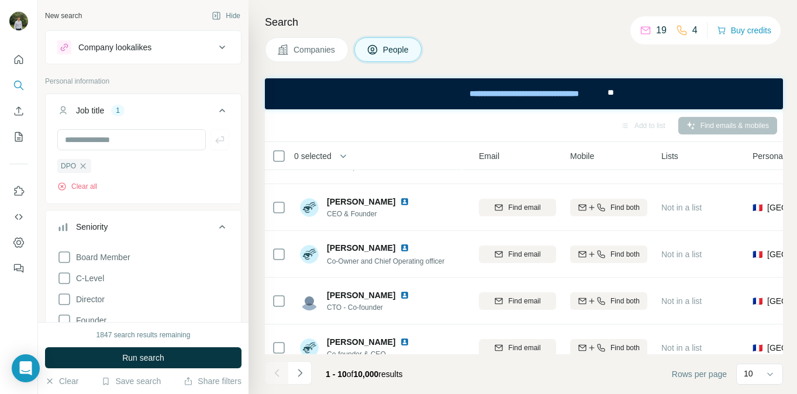
click at [111, 116] on button "Job title 1" at bounding box center [143, 113] width 195 height 33
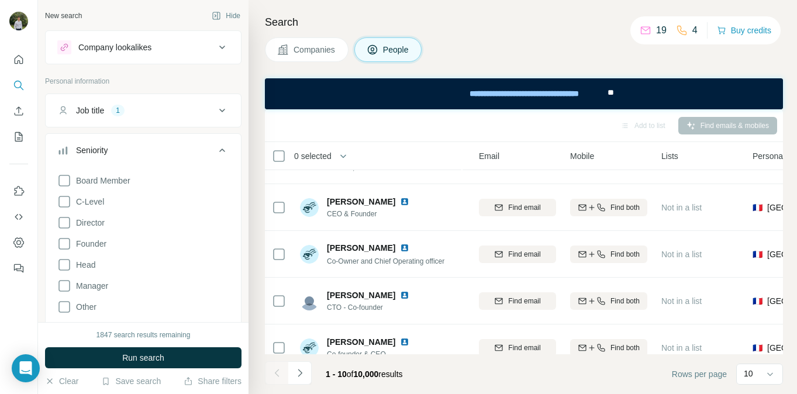
click at [111, 116] on button "Job title 1" at bounding box center [143, 111] width 195 height 28
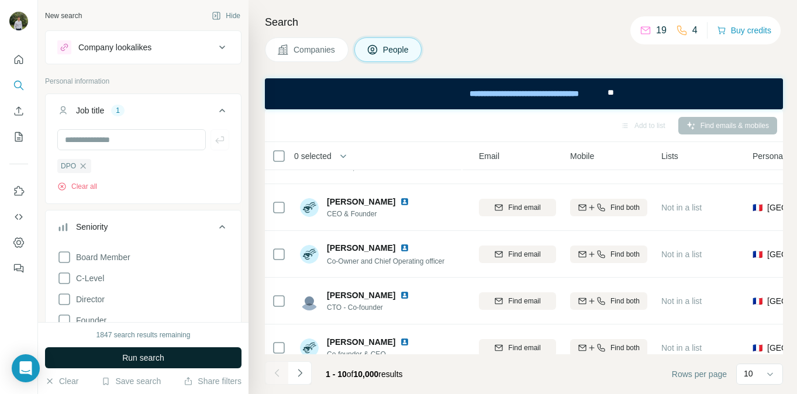
click at [157, 363] on span "Run search" at bounding box center [143, 358] width 42 height 12
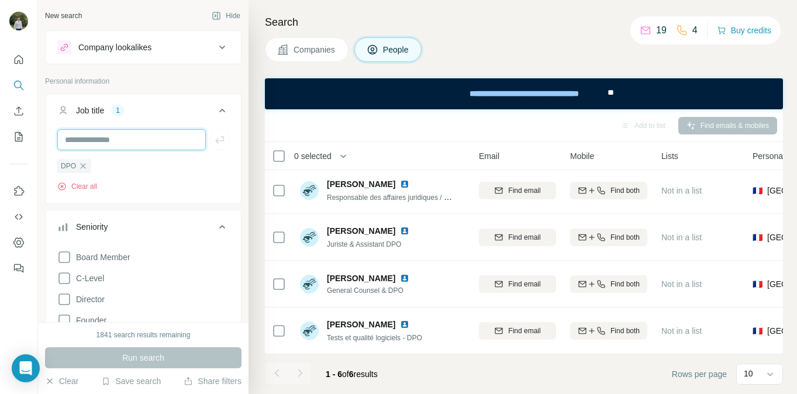
click at [126, 141] on input "text" at bounding box center [131, 139] width 149 height 21
type input "***"
click at [221, 144] on icon "button" at bounding box center [220, 140] width 12 height 12
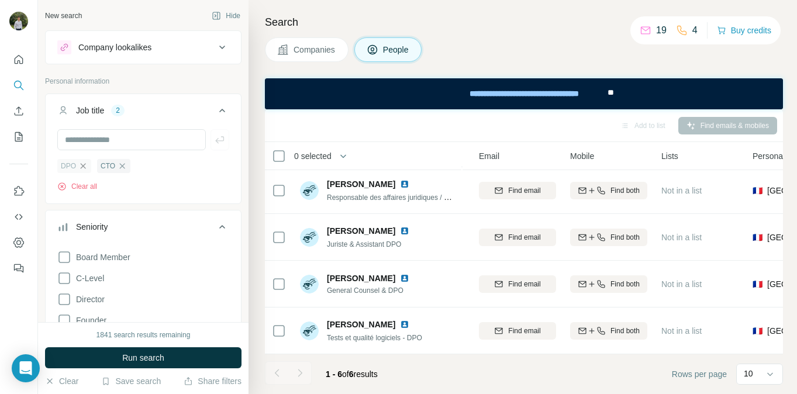
click at [81, 168] on icon "button" at bounding box center [83, 165] width 5 height 5
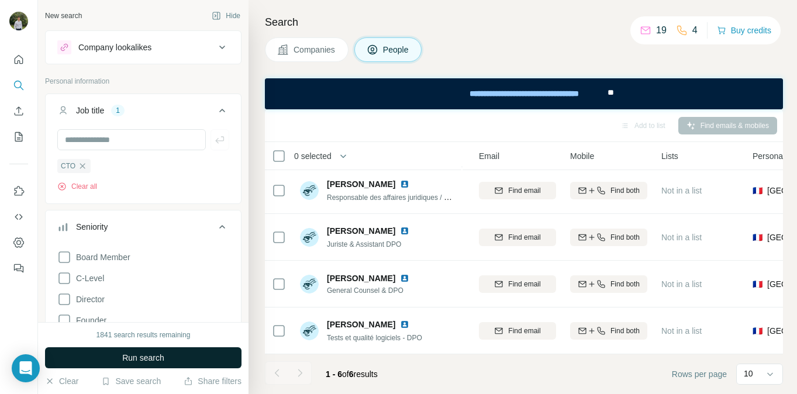
click at [116, 359] on button "Run search" at bounding box center [143, 357] width 197 height 21
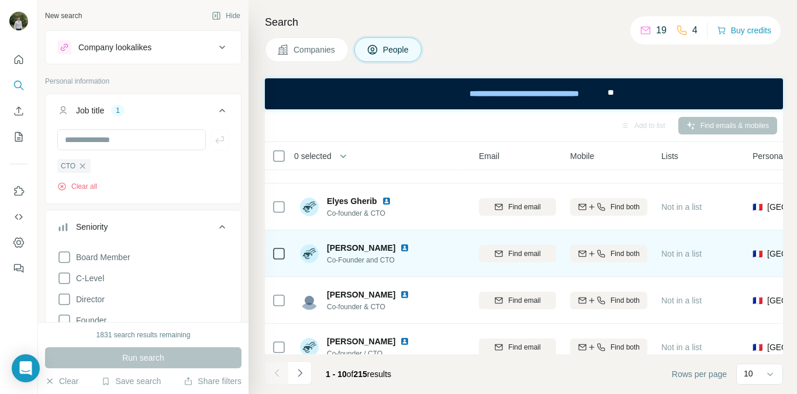
scroll to position [179, 120]
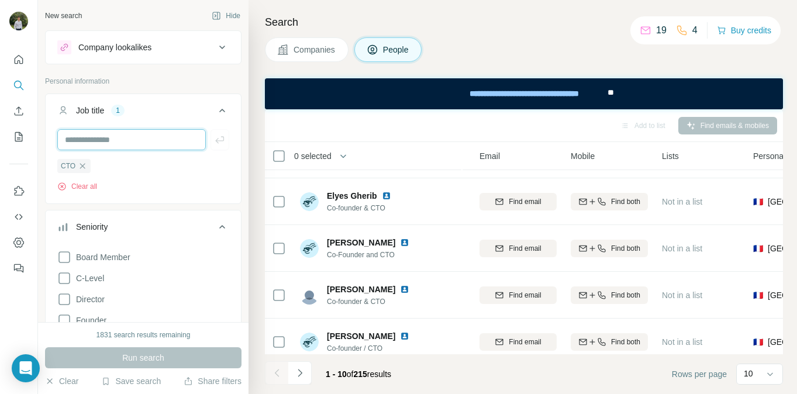
click at [159, 142] on input "text" at bounding box center [131, 139] width 149 height 21
click at [86, 165] on icon "button" at bounding box center [82, 165] width 9 height 9
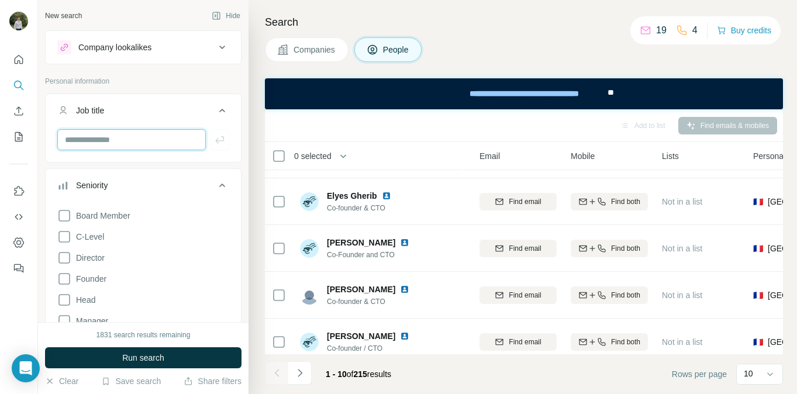
click at [98, 148] on input "text" at bounding box center [131, 139] width 149 height 21
type input "***"
click at [216, 140] on icon "button" at bounding box center [219, 139] width 9 height 7
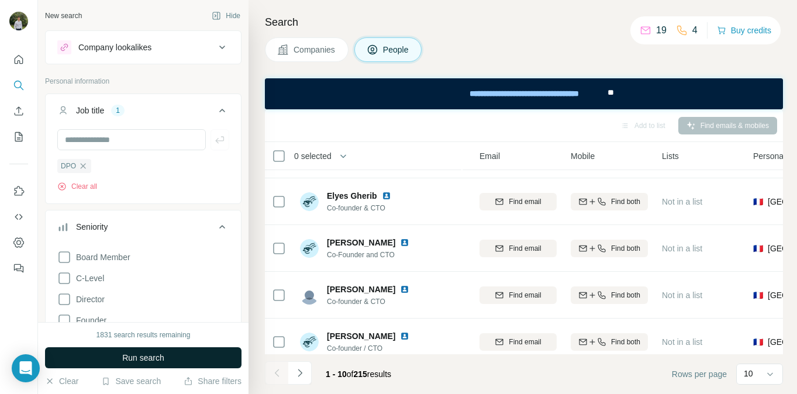
click at [161, 360] on span "Run search" at bounding box center [143, 358] width 42 height 12
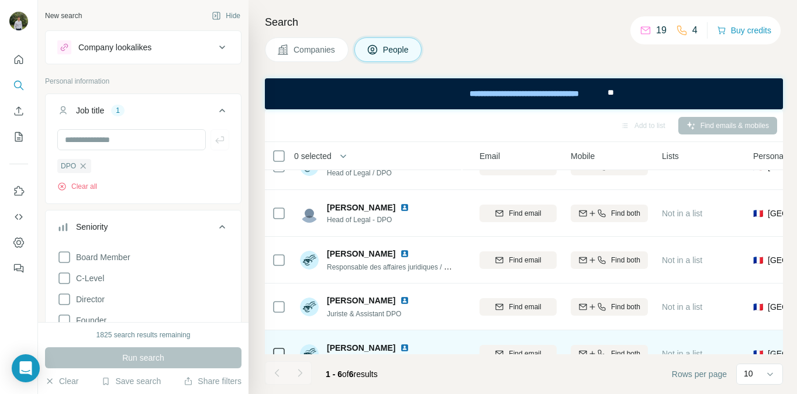
scroll to position [30, 120]
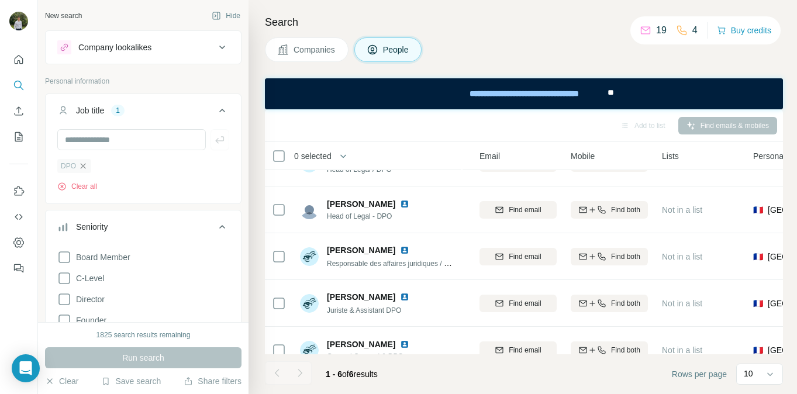
click at [82, 167] on icon "button" at bounding box center [82, 165] width 9 height 9
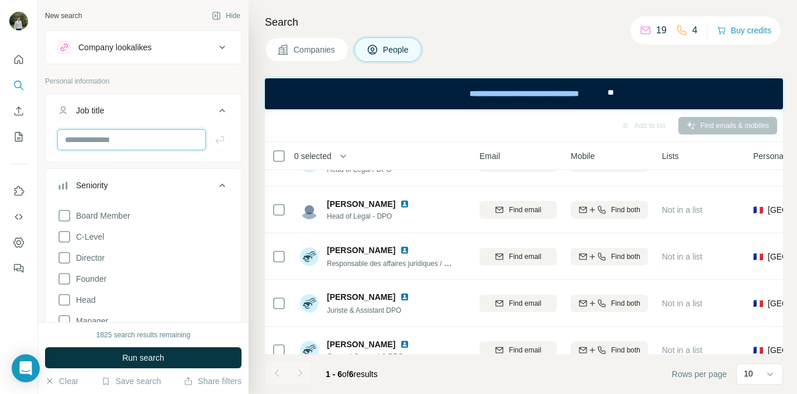
click at [105, 149] on input "text" at bounding box center [131, 139] width 149 height 21
type input "*******"
click at [222, 144] on icon "button" at bounding box center [220, 140] width 12 height 12
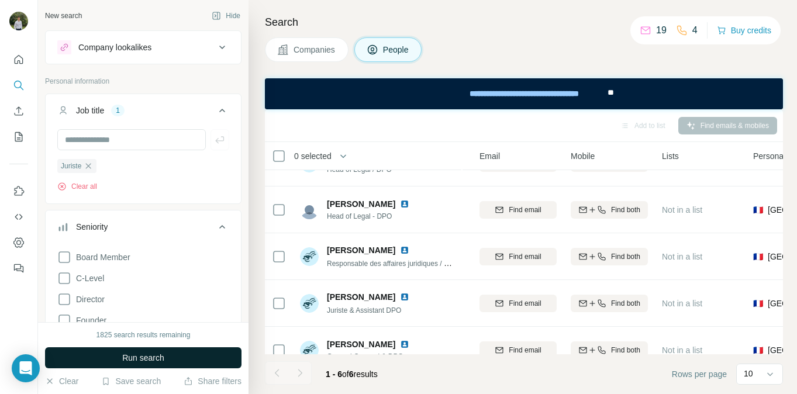
click at [135, 354] on span "Run search" at bounding box center [143, 358] width 42 height 12
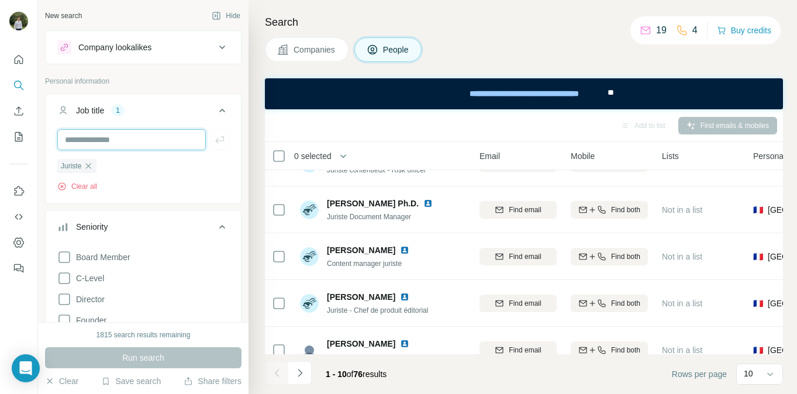
click at [108, 136] on input "text" at bounding box center [131, 139] width 149 height 21
click at [95, 169] on div "Juriste" at bounding box center [76, 166] width 39 height 14
click at [91, 167] on icon "button" at bounding box center [88, 165] width 9 height 9
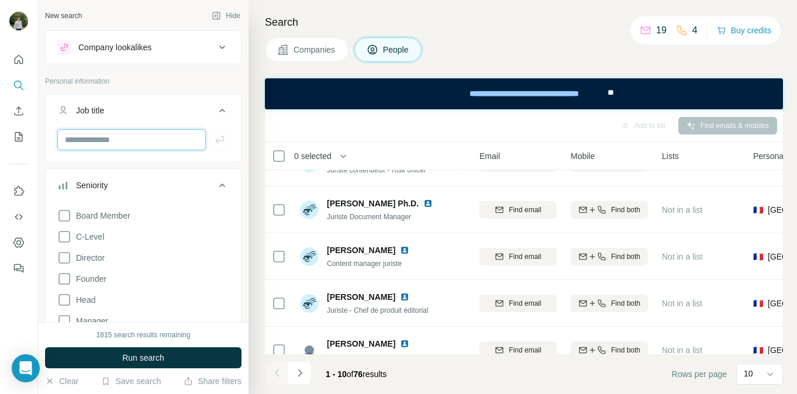
click at [99, 144] on input "text" at bounding box center [131, 139] width 149 height 21
type input "***"
click at [226, 143] on button "button" at bounding box center [220, 139] width 19 height 21
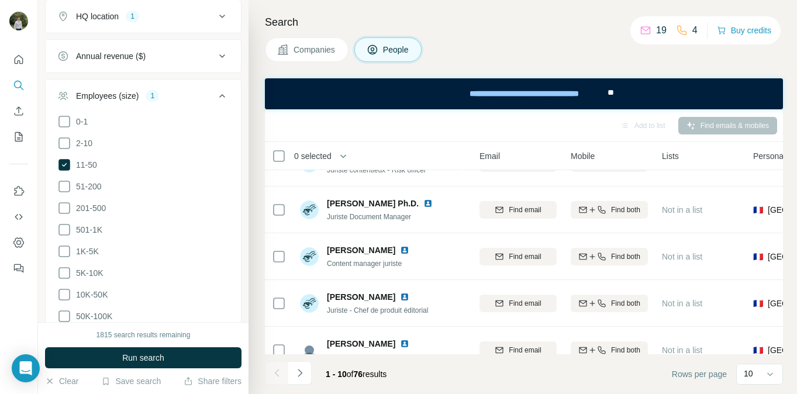
scroll to position [941, 0]
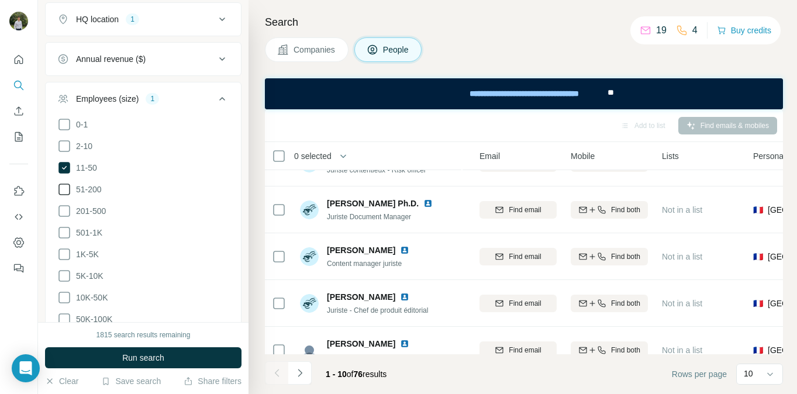
click at [66, 194] on icon at bounding box center [64, 190] width 14 height 14
click at [66, 188] on icon at bounding box center [64, 190] width 5 height 4
click at [65, 190] on icon at bounding box center [64, 190] width 14 height 14
click at [66, 174] on icon at bounding box center [64, 168] width 14 height 14
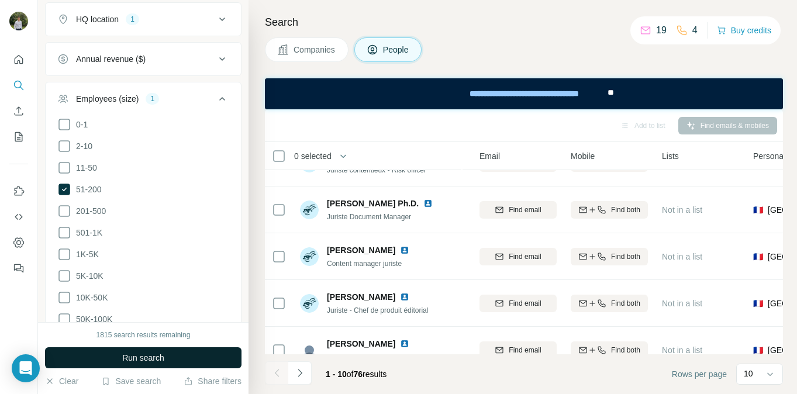
click at [111, 364] on button "Run search" at bounding box center [143, 357] width 197 height 21
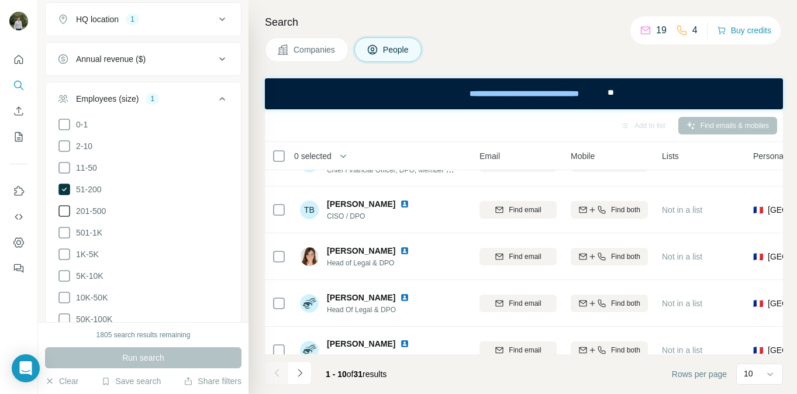
click at [67, 212] on icon at bounding box center [64, 211] width 14 height 14
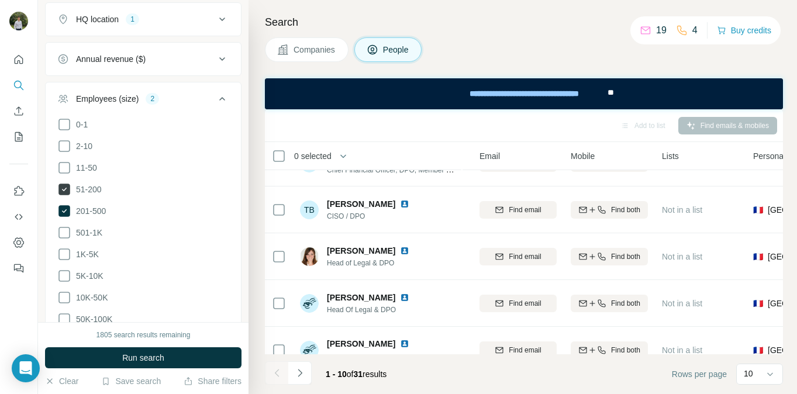
click at [66, 188] on icon at bounding box center [64, 190] width 5 height 4
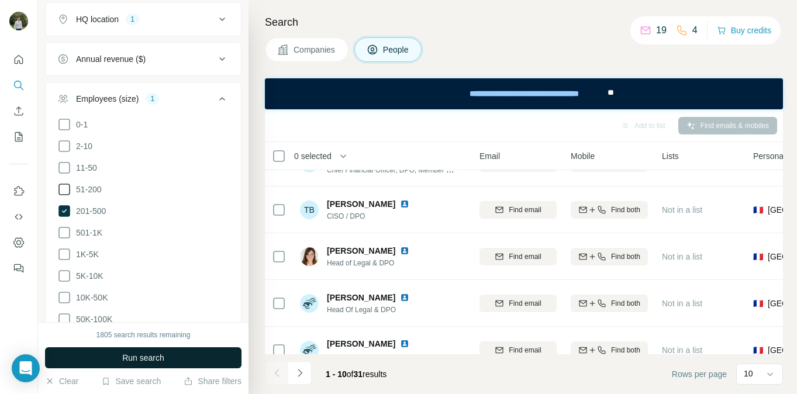
click at [119, 358] on button "Run search" at bounding box center [143, 357] width 197 height 21
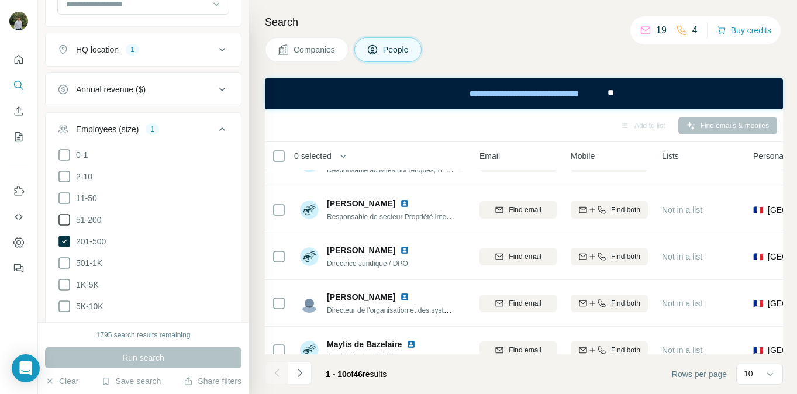
scroll to position [903, 0]
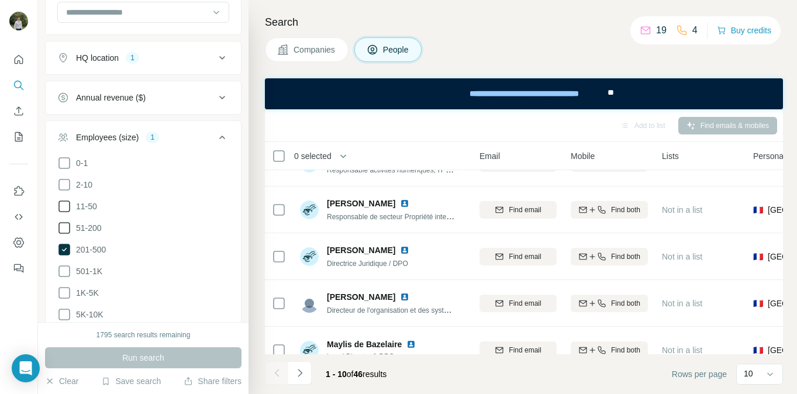
click at [61, 207] on icon at bounding box center [64, 206] width 14 height 14
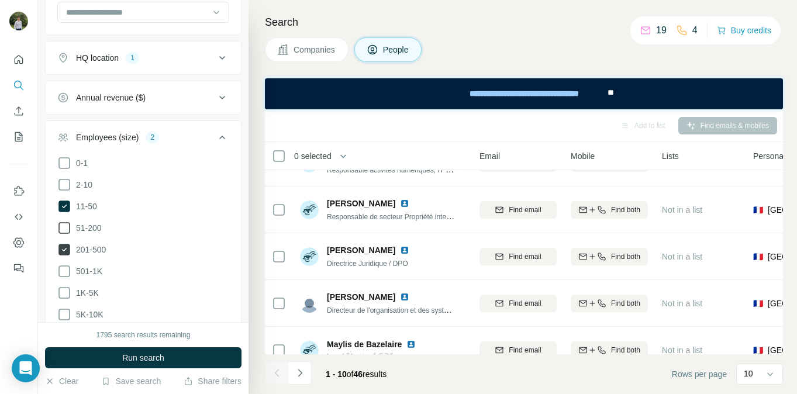
click at [66, 249] on icon at bounding box center [64, 250] width 5 height 4
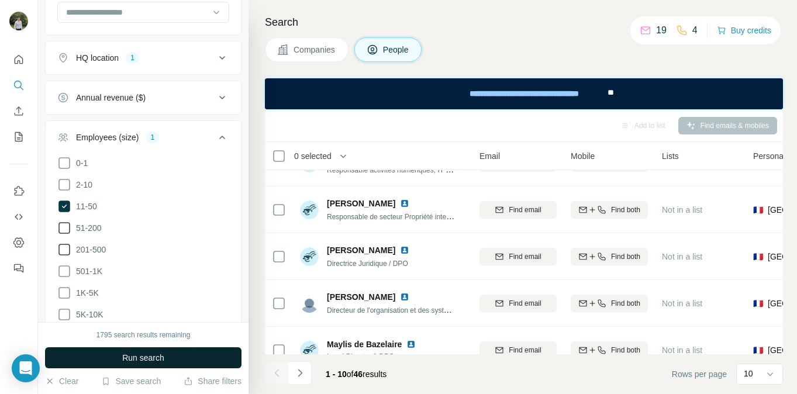
click at [117, 357] on button "Run search" at bounding box center [143, 357] width 197 height 21
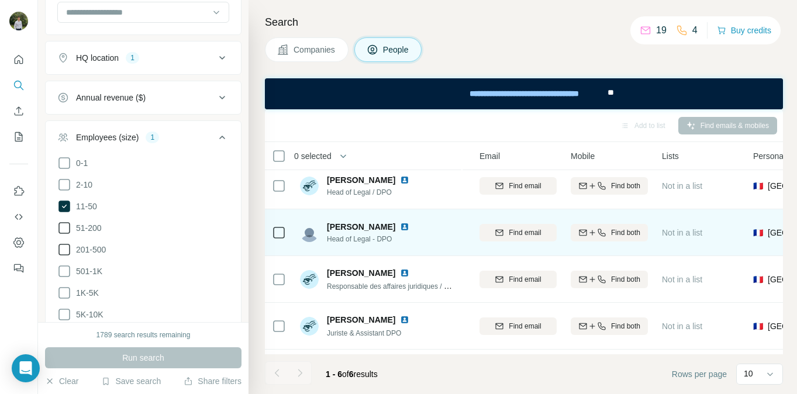
scroll to position [0, 120]
